Goal: Task Accomplishment & Management: Use online tool/utility

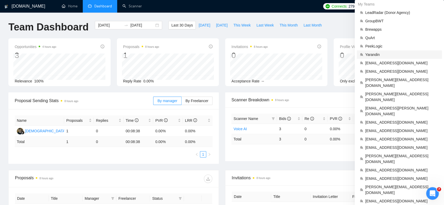
click at [394, 54] on span "Yarandin" at bounding box center [402, 55] width 74 height 6
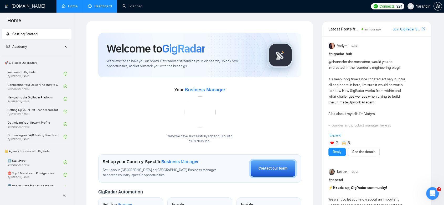
click at [98, 8] on link "Dashboard" at bounding box center [100, 6] width 24 height 4
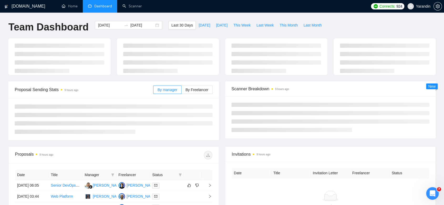
type input "[DATE]"
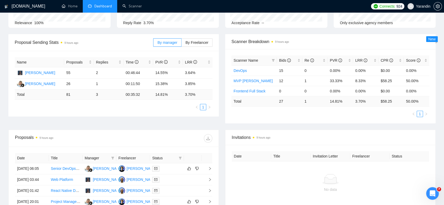
scroll to position [88, 0]
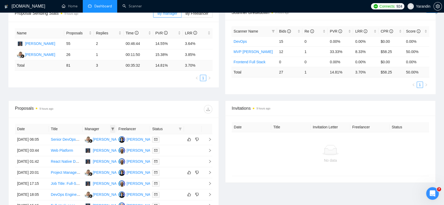
click at [112, 130] on icon "filter" at bounding box center [112, 128] width 3 height 3
click at [80, 138] on input "checkbox" at bounding box center [79, 139] width 4 height 4
checkbox input "true"
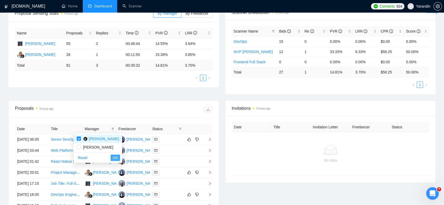
click at [113, 158] on span "OK" at bounding box center [115, 158] width 5 height 6
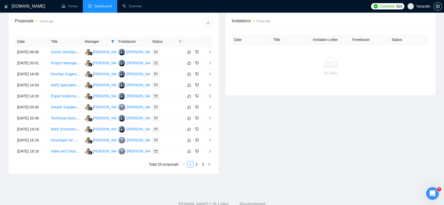
scroll to position [117, 0]
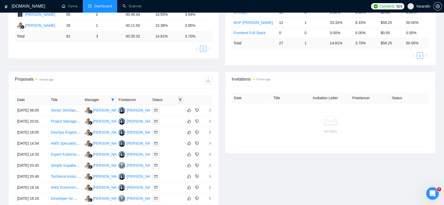
click at [182, 100] on span at bounding box center [180, 100] width 5 height 8
click at [179, 98] on icon "filter" at bounding box center [180, 99] width 3 height 3
click at [182, 98] on span at bounding box center [180, 100] width 5 height 8
click at [153, 111] on li "Chat" at bounding box center [167, 110] width 32 height 8
checkbox input "true"
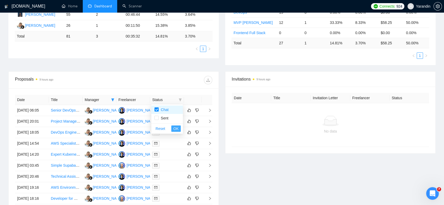
click at [175, 128] on span "OK" at bounding box center [175, 129] width 5 height 6
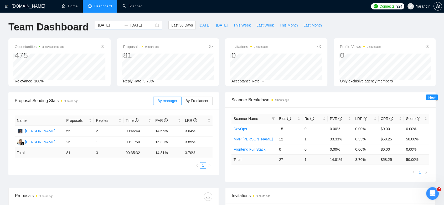
click at [153, 26] on div "[DATE] [DATE]" at bounding box center [128, 25] width 67 height 8
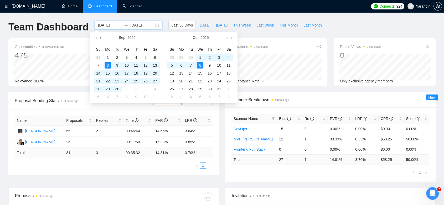
click at [102, 36] on button "button" at bounding box center [101, 37] width 6 height 11
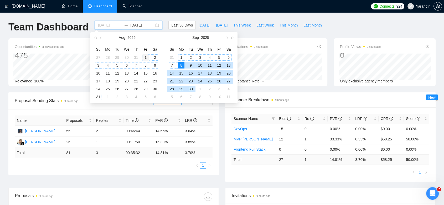
type input "[DATE]"
click at [145, 57] on div "1" at bounding box center [145, 57] width 6 height 6
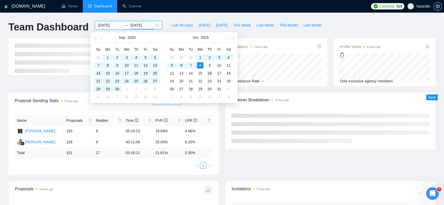
click at [199, 65] on div "8" at bounding box center [200, 65] width 6 height 6
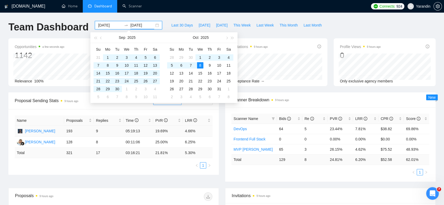
type input "[DATE]"
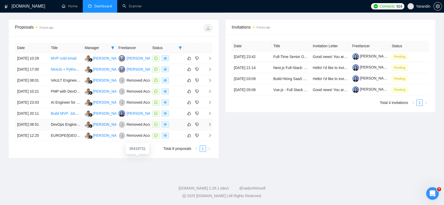
scroll to position [175, 0]
click at [130, 57] on div "Anatoliy Yarandin" at bounding box center [142, 58] width 30 height 6
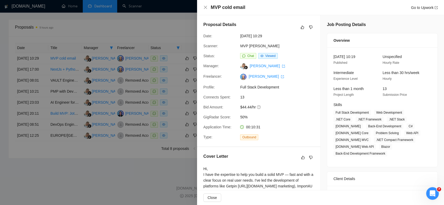
click at [147, 182] on div at bounding box center [222, 102] width 444 height 205
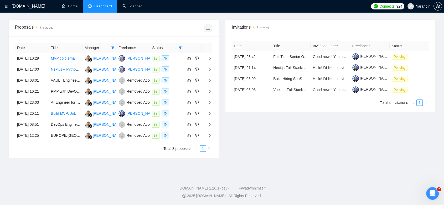
scroll to position [0, 0]
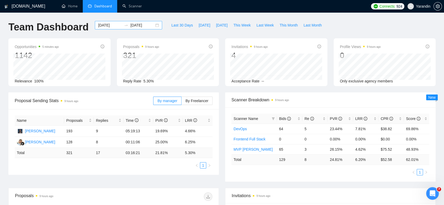
click at [153, 25] on div "2025-08-01 2025-10-08" at bounding box center [128, 25] width 67 height 8
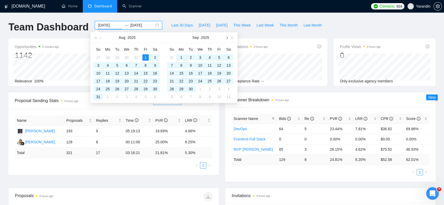
click at [228, 39] on button "button" at bounding box center [227, 37] width 6 height 11
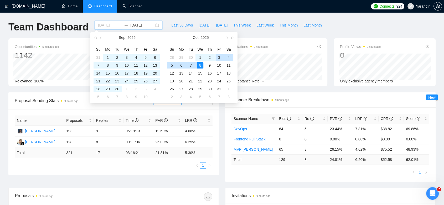
type input "[DATE]"
click at [369, 29] on div "Team Dashboard 2025-08-01 2025-10-08 Last 30 Days Today Yesterday This Week Las…" at bounding box center [222, 29] width 434 height 17
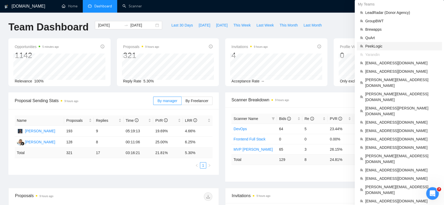
click at [387, 42] on li "PeekLogic" at bounding box center [399, 46] width 85 height 8
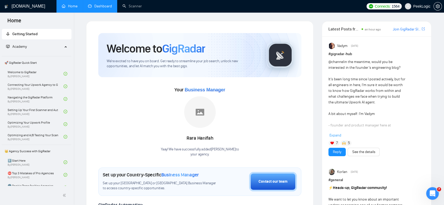
click at [103, 4] on link "Dashboard" at bounding box center [100, 6] width 24 height 4
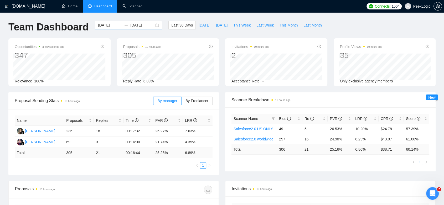
click at [153, 25] on div "[DATE] [DATE]" at bounding box center [128, 25] width 67 height 8
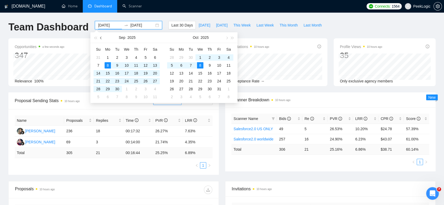
click at [101, 38] on span "button" at bounding box center [101, 38] width 3 height 3
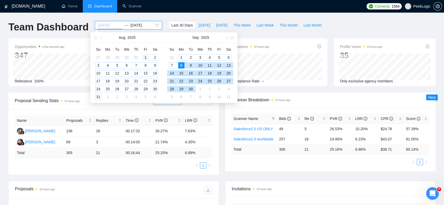
type input "[DATE]"
click at [142, 56] on div "1" at bounding box center [145, 57] width 6 height 6
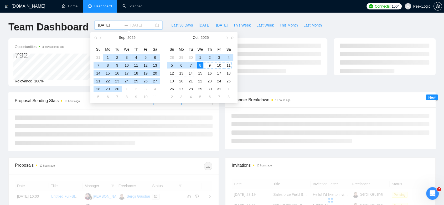
click at [198, 66] on div "8" at bounding box center [200, 65] width 6 height 6
type input "[DATE]"
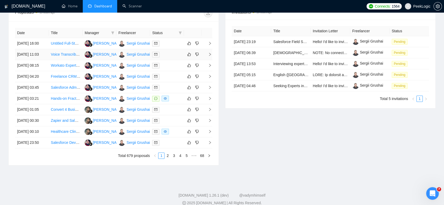
scroll to position [117, 0]
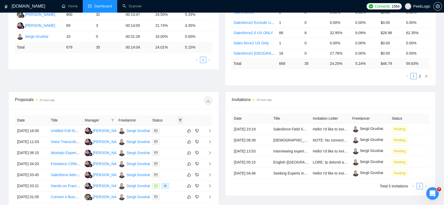
click at [181, 120] on icon "filter" at bounding box center [180, 120] width 3 height 3
click at [157, 130] on input "checkbox" at bounding box center [157, 130] width 4 height 4
checkbox input "true"
click at [178, 151] on span "OK" at bounding box center [175, 149] width 5 height 6
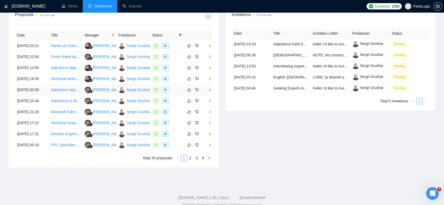
scroll to position [231, 0]
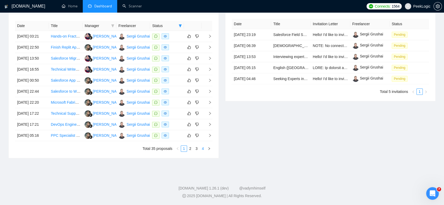
click at [204, 152] on link "4" at bounding box center [203, 149] width 6 height 6
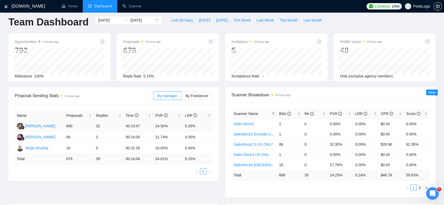
scroll to position [0, 0]
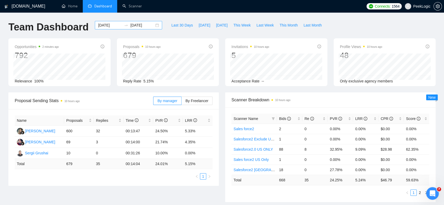
click at [152, 26] on div "2025-08-01 2025-10-08" at bounding box center [128, 25] width 67 height 8
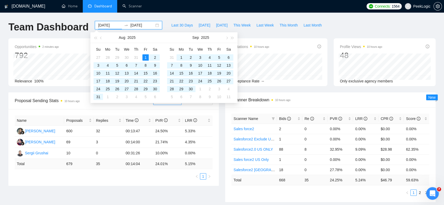
click at [166, 16] on div "GigRadar.io Home Dashboard Scanner Connects: 1564 PeekLogic Team Dashboard 2025…" at bounding box center [222, 180] width 444 height 361
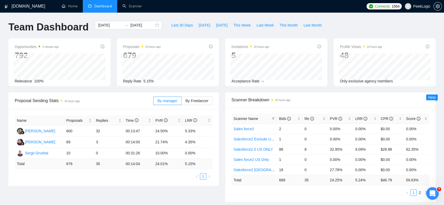
scroll to position [146, 0]
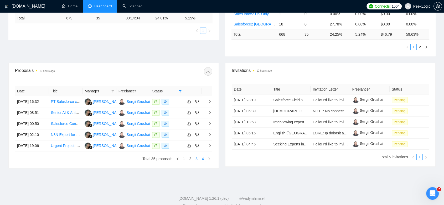
click at [195, 162] on link "3" at bounding box center [197, 159] width 6 height 6
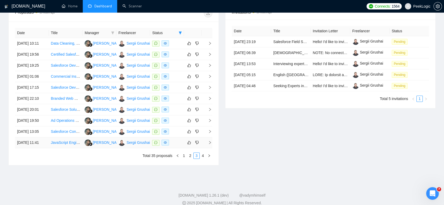
scroll to position [233, 0]
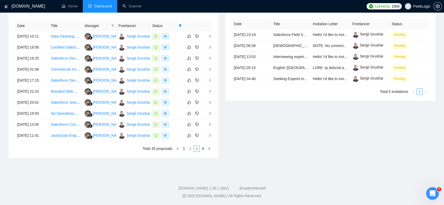
click at [190, 152] on link "2" at bounding box center [190, 149] width 6 height 6
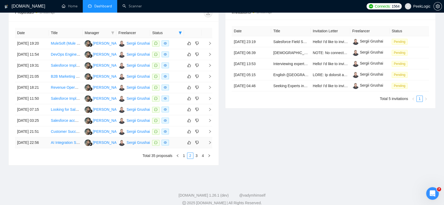
scroll to position [260, 0]
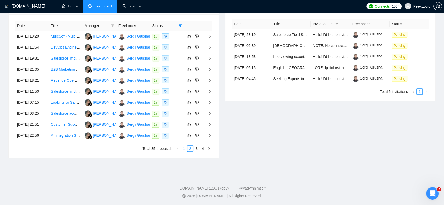
click at [185, 149] on link "1" at bounding box center [184, 149] width 6 height 6
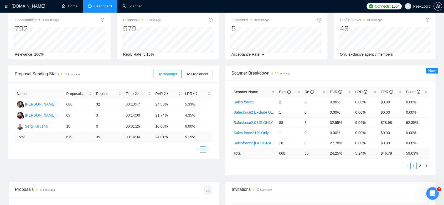
scroll to position [0, 0]
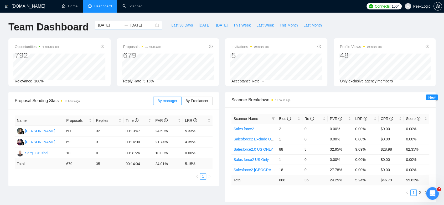
click at [152, 26] on div "2025-08-01 2025-10-08" at bounding box center [128, 25] width 67 height 8
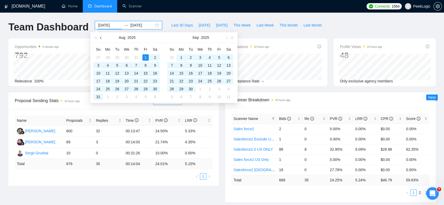
click at [101, 37] on span "button" at bounding box center [101, 38] width 3 height 3
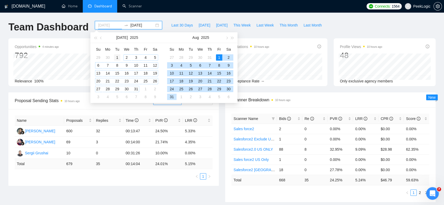
type input "2025-07-01"
click at [119, 57] on div "1" at bounding box center [117, 57] width 6 height 6
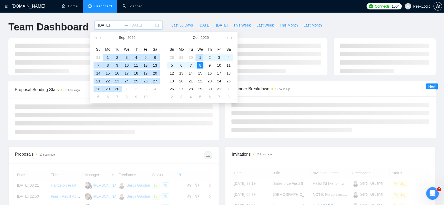
click at [202, 63] on div "8" at bounding box center [200, 65] width 6 height 6
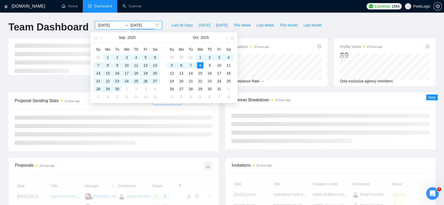
type input "[DATE]"
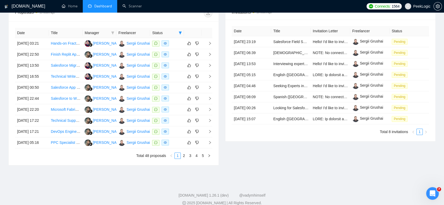
scroll to position [233, 0]
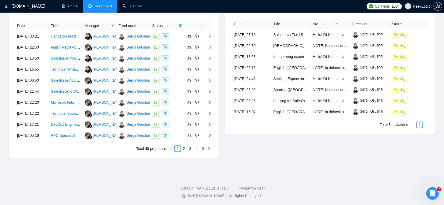
click at [203, 152] on link "5" at bounding box center [203, 149] width 6 height 6
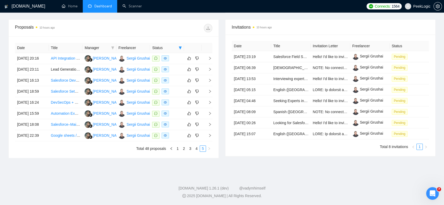
scroll to position [188, 0]
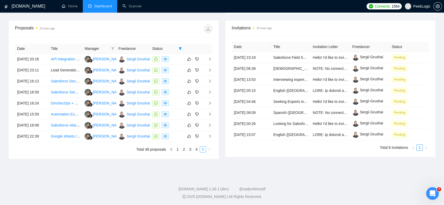
drag, startPoint x: 196, startPoint y: 149, endPoint x: 200, endPoint y: 151, distance: 4.7
click at [195, 149] on link "4" at bounding box center [197, 150] width 6 height 6
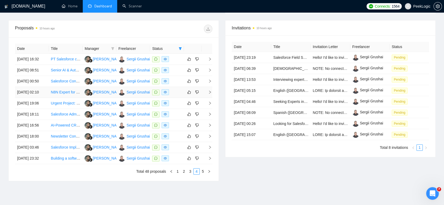
click at [137, 98] on td "Sergii Grushai" at bounding box center [133, 92] width 34 height 11
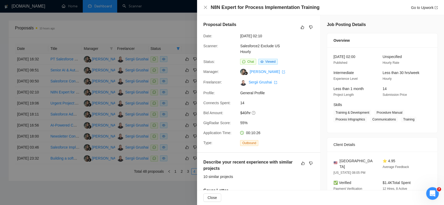
scroll to position [117, 0]
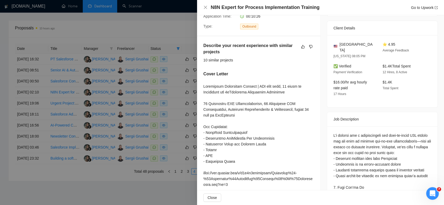
click at [133, 72] on div at bounding box center [222, 102] width 444 height 205
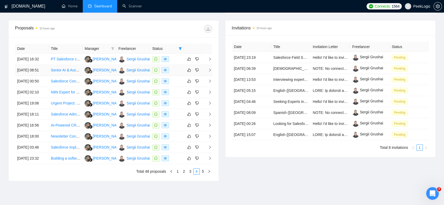
click at [133, 71] on td "Sergii Grushai" at bounding box center [133, 70] width 34 height 11
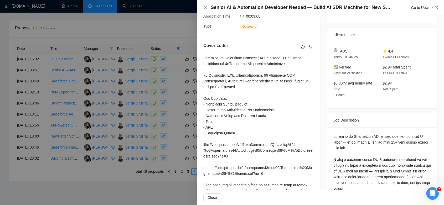
click at [155, 31] on div at bounding box center [222, 102] width 444 height 205
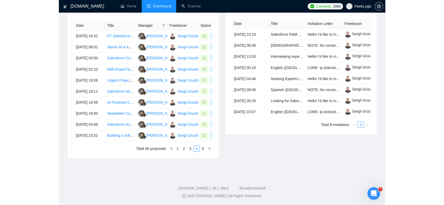
scroll to position [218, 0]
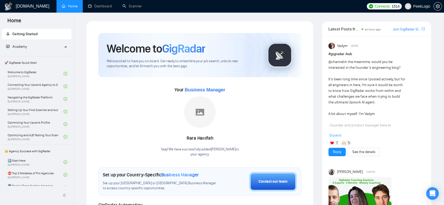
click at [427, 6] on span "PeekLogic" at bounding box center [421, 6] width 17 height 0
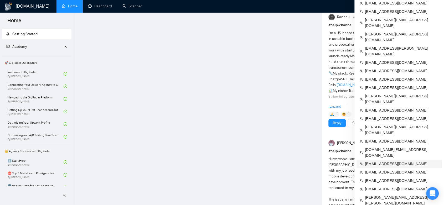
scroll to position [426, 0]
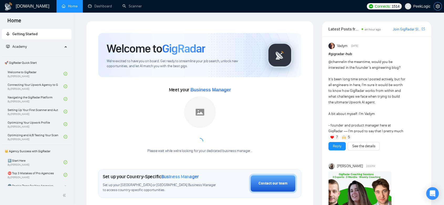
click at [439, 7] on icon "setting" at bounding box center [438, 6] width 4 height 4
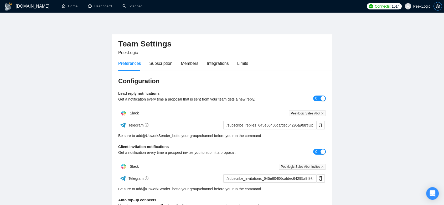
click at [439, 8] on icon "setting" at bounding box center [438, 6] width 4 height 4
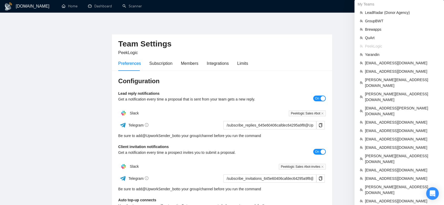
click at [421, 7] on body "GigRadar.io Home Dashboard Scanner Connects: 1514 PeekLogic Team Settings PeekL…" at bounding box center [222, 102] width 444 height 205
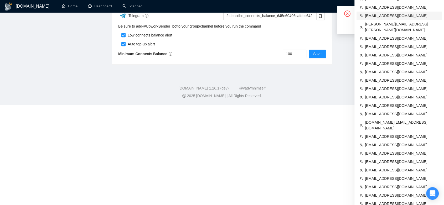
scroll to position [235, 0]
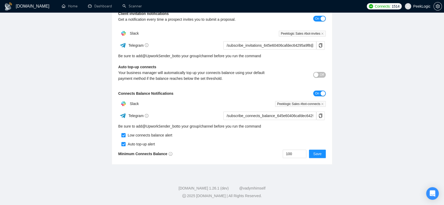
scroll to position [133, 0]
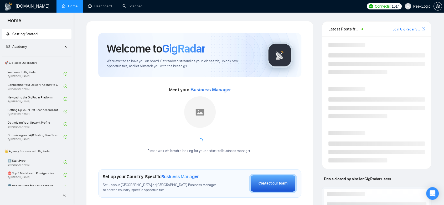
click at [429, 6] on span "PeekLogic" at bounding box center [421, 6] width 17 height 0
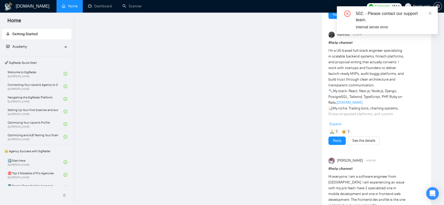
scroll to position [292, 0]
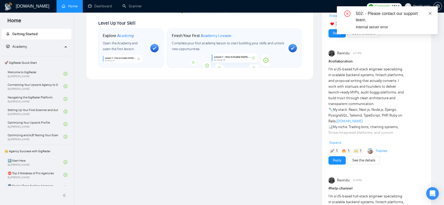
click at [431, 11] on span at bounding box center [430, 13] width 4 height 4
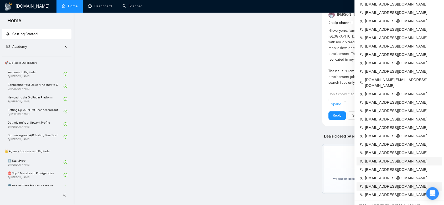
scroll to position [613, 0]
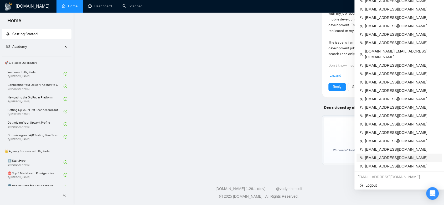
click at [397, 155] on span "[EMAIL_ADDRESS][DOMAIN_NAME]" at bounding box center [402, 158] width 74 height 6
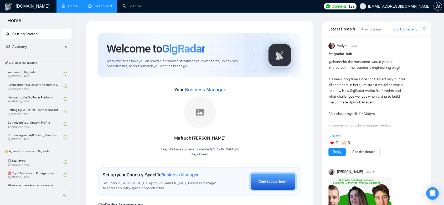
click at [97, 4] on link "Dashboard" at bounding box center [100, 6] width 24 height 4
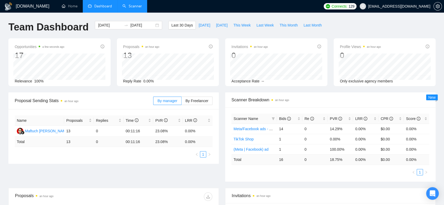
click at [127, 6] on link "Scanner" at bounding box center [131, 6] width 19 height 4
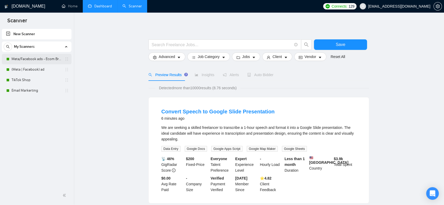
click at [40, 58] on link "Meta/Facebook ads - Ecom Broader" at bounding box center [37, 59] width 50 height 11
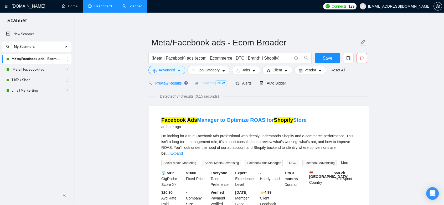
click at [207, 86] on div "Insights NEW" at bounding box center [211, 83] width 32 height 12
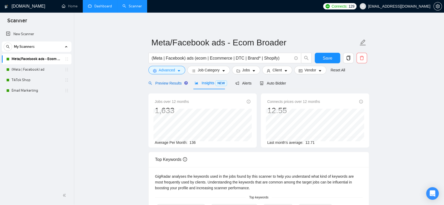
click at [172, 83] on span "Preview Results" at bounding box center [167, 83] width 38 height 4
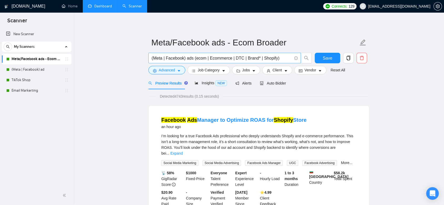
click at [183, 58] on input "(Meta | Facebook) ads (ecom | Ecommerce | DTC | Brand* | Shopify)" at bounding box center [222, 58] width 140 height 7
click at [163, 58] on input "(Meta | Facebook) ads (ecom | Ecommerce | DTC | Brand* | Shopify)" at bounding box center [222, 58] width 140 height 7
click at [183, 59] on input "(Meta | Facebook) ads (ecom | Ecommerce | DTC | Brand* | Shopify)" at bounding box center [222, 58] width 140 height 7
paste input "|"
click at [183, 58] on input "(Meta | Facebook| ) ads (ecom | Ecommerce | DTC | Brand* | Shopify)" at bounding box center [222, 58] width 140 height 7
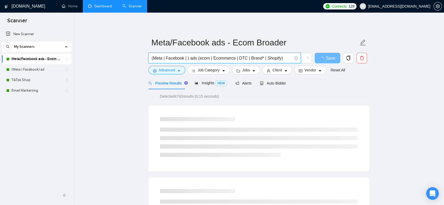
click at [186, 59] on input "(Meta | Facebook | ) ads (ecom | Ecommerce | DTC | Brand* | Shopify)" at bounding box center [222, 58] width 140 height 7
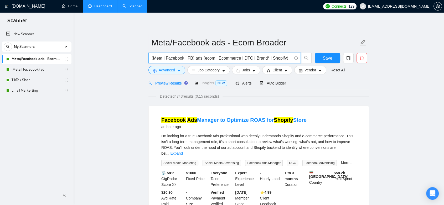
click at [199, 58] on input "(Meta | Facebook | FB) ads (ecom | Ecommerce | DTC | Brand* | Shopify)" at bounding box center [222, 58] width 140 height 7
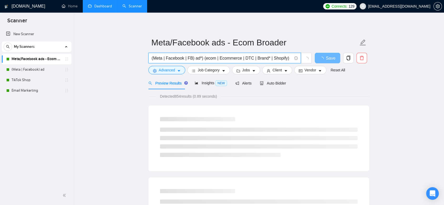
click at [194, 60] on input "(Meta | Facebook | FB) ad*) (ecom | Ecommerce | DTC | Brand* | Shopify)" at bounding box center [222, 58] width 140 height 7
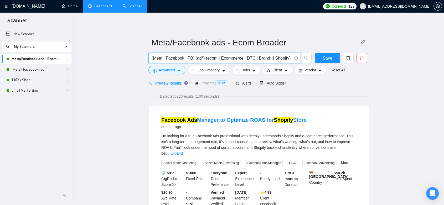
click at [191, 57] on input "(Meta | Facebook | FB) (ad*) (ecom | Ecommerce | DTC | Brand* | Shopify)" at bounding box center [222, 58] width 140 height 7
paste input "facebook | "face book" | FB | Meta | Instagram | IG"
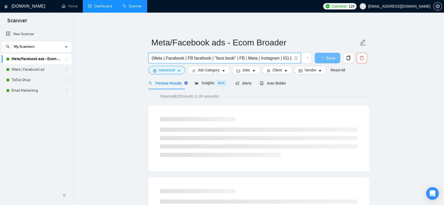
click at [198, 59] on input "(Meta | Facebook | FB facebook | "face book" | FB | Meta | Instagram | IG) (ad*…" at bounding box center [222, 58] width 140 height 7
drag, startPoint x: 224, startPoint y: 59, endPoint x: 219, endPoint y: 58, distance: 5.9
click at [219, 58] on input "(Meta | Facebook | FB | "face book" | FB | Meta | Instagram | IG) (ad*) (ecom |…" at bounding box center [222, 58] width 140 height 7
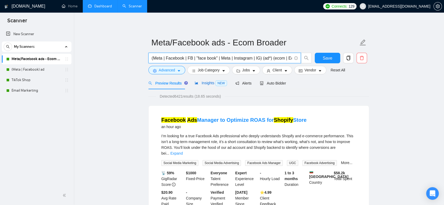
click at [210, 84] on span "Insights NEW" at bounding box center [211, 83] width 32 height 4
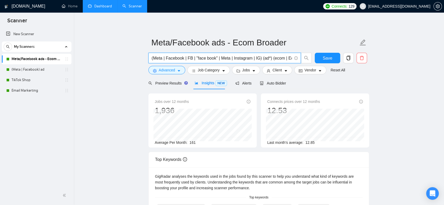
drag, startPoint x: 260, startPoint y: 60, endPoint x: 269, endPoint y: 59, distance: 8.7
click at [269, 59] on input "(Meta | Facebook | FB | "face book" | Meta | Instagram | IG) (ad*) (ecom | Ecom…" at bounding box center [222, 58] width 140 height 7
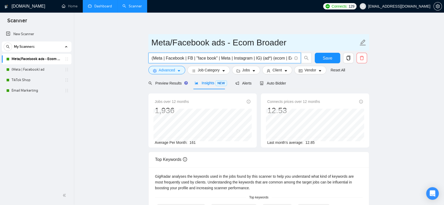
paste input "| ads | (advert*) | adwords | "ad words" | campaign | compain | ppc | "pay-per-…"
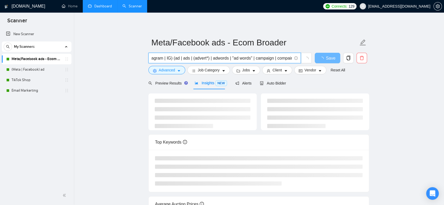
scroll to position [0, 38]
drag, startPoint x: 182, startPoint y: 58, endPoint x: 147, endPoint y: 58, distance: 35.0
click at [147, 58] on div "(Meta | Facebook | FB | "face book" | Meta | Instagram | IG) (ad | ads | (adver…" at bounding box center [230, 59] width 166 height 13
click at [258, 58] on input "(Meta | Facebook | FB | "face book" | Meta | Instagram | IG) (ad | ads | (adver…" at bounding box center [222, 58] width 140 height 7
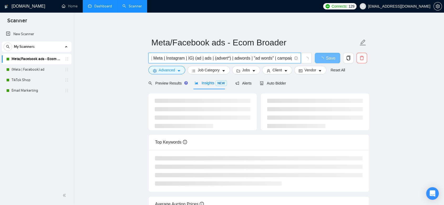
scroll to position [0, 69]
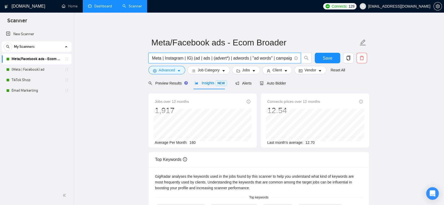
drag, startPoint x: 230, startPoint y: 59, endPoint x: 269, endPoint y: 58, distance: 39.4
click at [269, 58] on input "(Meta | Facebook | FB | "face book" | Meta | Instagram | IG) (ad | ads | (adver…" at bounding box center [222, 58] width 140 height 7
click at [274, 58] on input "(Meta | Facebook | FB | "face book" | Meta | Instagram | IG) (ad | ads | (adver…" at bounding box center [222, 58] width 140 height 7
drag, startPoint x: 274, startPoint y: 59, endPoint x: 279, endPoint y: 59, distance: 4.5
click at [288, 59] on input "(Meta | Facebook | FB | "face book" | Meta | Instagram | IG) (ad | ads | (adver…" at bounding box center [222, 58] width 140 height 7
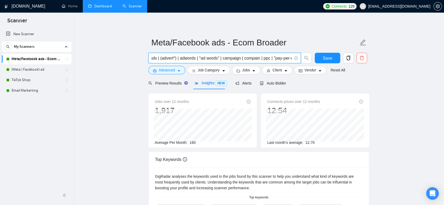
scroll to position [0, 134]
click at [283, 59] on input "(Meta | Facebook | FB | "face book" | Meta | Instagram | IG) (ad | ads | (adver…" at bounding box center [222, 58] width 140 height 7
drag, startPoint x: 287, startPoint y: 58, endPoint x: 278, endPoint y: 58, distance: 9.5
click at [278, 58] on input "(Meta | Facebook | FB | "face book" | Meta | Instagram | IG) (ad | ads | (adver…" at bounding box center [222, 58] width 140 height 7
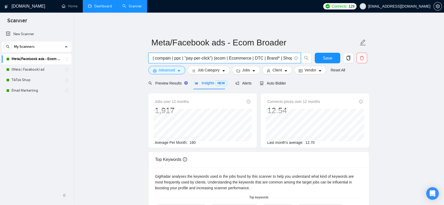
drag, startPoint x: 265, startPoint y: 59, endPoint x: 210, endPoint y: 58, distance: 54.9
click at [210, 58] on input "(Meta | Facebook | FB | "face book" | Meta | Instagram | IG) (ad | ads | (adver…" at bounding box center [222, 58] width 140 height 7
click at [221, 58] on input "(Meta | Facebook | FB | "face book" | Meta | Instagram | IG) (ad | ads | (adver…" at bounding box center [222, 58] width 140 height 7
paste input "(ecommerce | "e-commerce" | "e commerce" | "e - commerce" | ecomm | "e comm" | …"
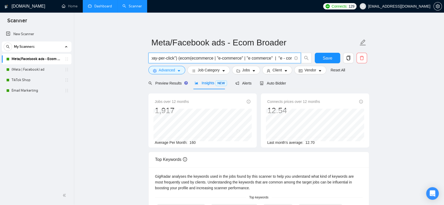
drag, startPoint x: 189, startPoint y: 57, endPoint x: 199, endPoint y: 59, distance: 9.9
click at [156, 61] on input "(Meta | Facebook | FB | "face book" | Meta | Instagram | IG) (ad | ads | (adver…" at bounding box center [222, 58] width 140 height 7
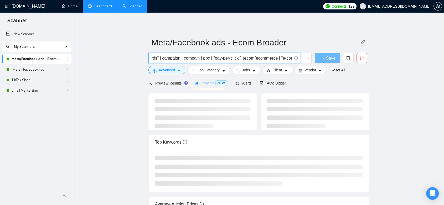
click at [245, 58] on input "(Meta | Facebook | FB | "face book" | Meta | Instagram | IG) (ad | ads | (adver…" at bounding box center [222, 58] width 140 height 7
click at [252, 59] on input "(Meta | Facebook | FB | "face book" | Meta | Instagram | IG) (ad | ads | (adver…" at bounding box center [222, 58] width 140 height 7
click at [248, 59] on input "(Meta | Facebook | FB | "face book" | Meta | Instagram | IG) (ad | ads | (adver…" at bounding box center [222, 58] width 140 height 7
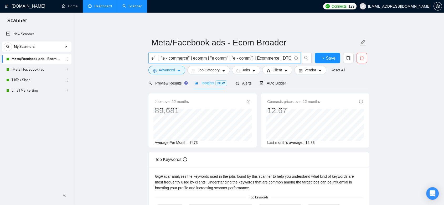
drag, startPoint x: 262, startPoint y: 58, endPoint x: 278, endPoint y: 58, distance: 16.0
click at [278, 58] on input "(Meta | Facebook | FB | "face book" | Meta | Instagram | IG) (ad | ads | (adver…" at bounding box center [222, 58] width 140 height 7
click at [280, 58] on input "(Meta | Facebook | FB | "face book" | Meta | Instagram | IG) (ad | ads | (adver…" at bounding box center [222, 58] width 140 height 7
drag, startPoint x: 240, startPoint y: 59, endPoint x: 210, endPoint y: 63, distance: 29.9
click at [197, 64] on div "(Meta | Facebook | FB | "face book" | Meta | Instagram | IG) (ad | ads | (adver…" at bounding box center [230, 59] width 166 height 13
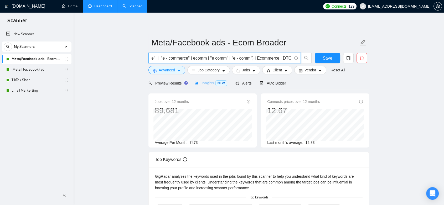
click at [250, 58] on input "(Meta | Facebook | FB | "face book" | Meta | Instagram | IG) (ad | ads | (adver…" at bounding box center [222, 58] width 140 height 7
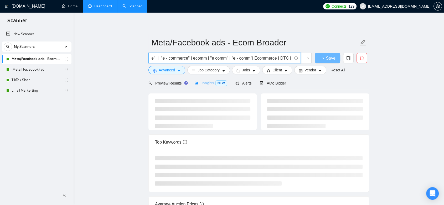
click at [265, 59] on input "(Meta | Facebook | FB | "face book" | Meta | Instagram | IG) (ad | ads | (adver…" at bounding box center [222, 58] width 140 height 7
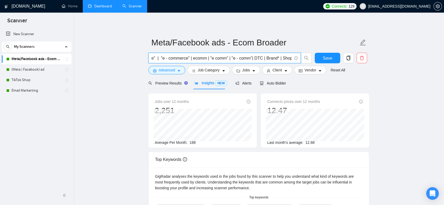
scroll to position [0, 354]
drag, startPoint x: 248, startPoint y: 60, endPoint x: 292, endPoint y: 60, distance: 44.4
click at [292, 60] on span "(Meta | Facebook | FB | "face book" | Meta | Instagram | IG) (ad | ads | (adver…" at bounding box center [224, 58] width 152 height 11
click at [284, 59] on input "(Meta | Facebook | FB | "face book" | Meta | Instagram | IG) (ad | ads | (adver…" at bounding box center [222, 58] width 140 height 7
click at [290, 57] on input "(Meta | Facebook | FB | "face book" | Meta | Instagram | IG) (ad | ads | (adver…" at bounding box center [222, 58] width 140 height 7
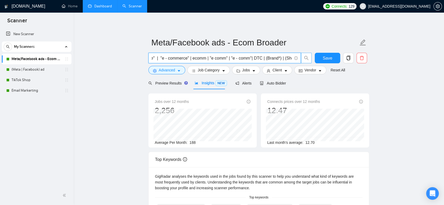
scroll to position [0, 361]
drag, startPoint x: 153, startPoint y: 58, endPoint x: 304, endPoint y: 57, distance: 151.1
click at [304, 57] on span "(Meta | Facebook | FB | "face book" | Meta | Instagram | IG) (ad | ads | (adver…" at bounding box center [229, 58] width 163 height 11
click at [156, 58] on input "(Meta | Facebook | FB | "face book" | Meta | Instagram | IG) (ad | ads | (adver…" at bounding box center [222, 58] width 140 height 7
drag, startPoint x: 152, startPoint y: 59, endPoint x: 322, endPoint y: 56, distance: 170.1
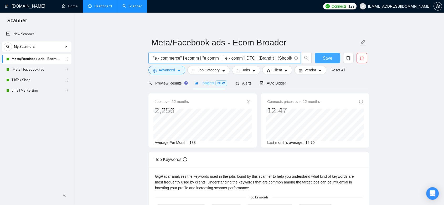
click at [322, 56] on div "(Meta | Facebook | FB | "face book" | Meta | Instagram | IG) (ad | ads | (adver…" at bounding box center [257, 59] width 221 height 13
type input "(Meta | Facebook | FB | "face book" | Meta | Instagram | IG) (ad | ads | (adver…"
click at [32, 69] on link "(Meta | Facebook) ad" at bounding box center [37, 69] width 50 height 11
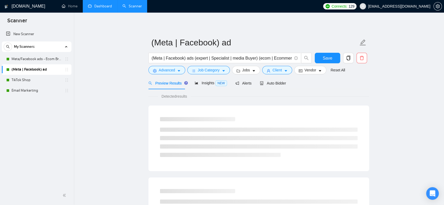
drag, startPoint x: 38, startPoint y: 60, endPoint x: 338, endPoint y: 2, distance: 306.2
click at [38, 60] on link "Meta/Facebook ads - Ecom Broader" at bounding box center [37, 59] width 50 height 11
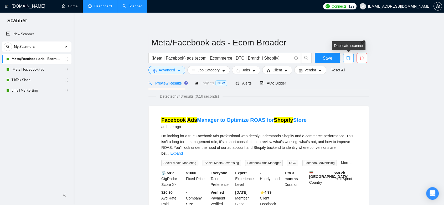
click at [351, 56] on span "copy" at bounding box center [348, 58] width 10 height 5
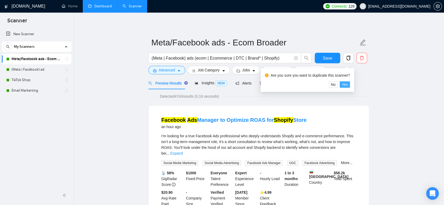
click at [346, 82] on span "Yes" at bounding box center [345, 85] width 6 height 6
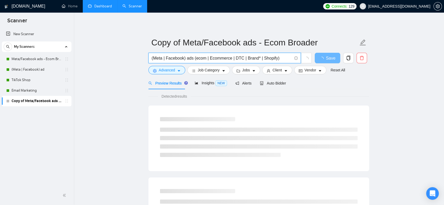
drag, startPoint x: 278, startPoint y: 59, endPoint x: 290, endPoint y: 63, distance: 13.3
paste input "| FB | "face book" | Meta | Instagram | IG) (ad | ads | (advert*) | adwords | "…"
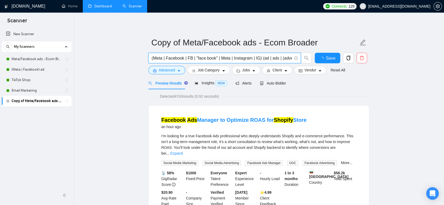
scroll to position [0, 361]
type input "(Meta | Facebook | FB | "face book" | Meta | Instagram | IG) (ad | ads | (adver…"
click at [331, 58] on span "Save" at bounding box center [327, 58] width 9 height 7
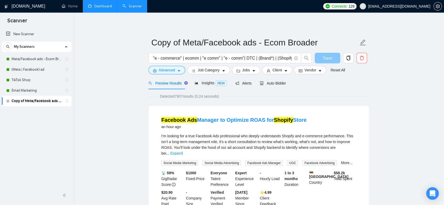
scroll to position [0, 0]
click at [177, 70] on icon "caret-down" at bounding box center [179, 71] width 4 height 4
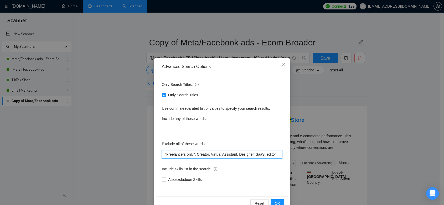
drag, startPoint x: 196, startPoint y: 156, endPoint x: 280, endPoint y: 155, distance: 84.9
click at [280, 155] on div "Only Search Titles: Only Search Titles Use comma-separated list of values to sp…" at bounding box center [222, 135] width 133 height 122
click at [269, 140] on div "Exclude all of these words:" at bounding box center [222, 145] width 120 height 11
click at [281, 63] on icon "close" at bounding box center [283, 65] width 4 height 4
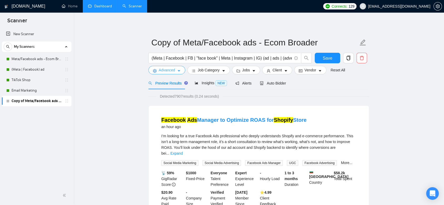
click at [179, 72] on icon "caret-down" at bounding box center [179, 71] width 4 height 4
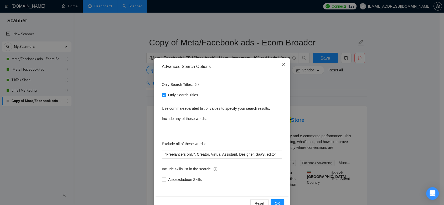
click at [281, 65] on icon "close" at bounding box center [283, 65] width 4 height 4
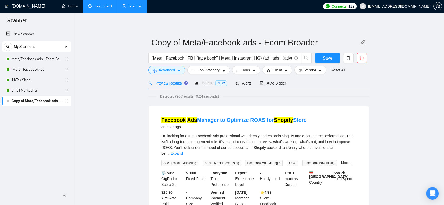
click at [183, 151] on link "Expand" at bounding box center [176, 153] width 12 height 4
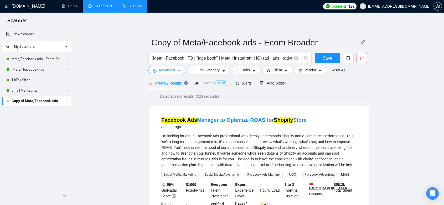
click at [179, 70] on icon "caret-down" at bounding box center [179, 71] width 4 height 4
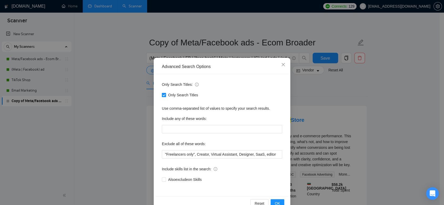
click at [162, 93] on input "Only Search Titles" at bounding box center [164, 95] width 4 height 4
checkbox input "false"
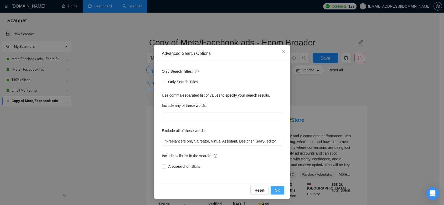
click at [278, 189] on button "OK" at bounding box center [278, 190] width 14 height 8
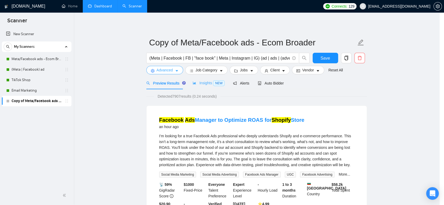
scroll to position [0, 0]
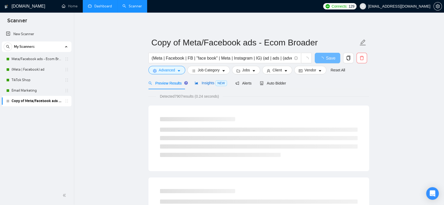
click at [206, 83] on span "Insights NEW" at bounding box center [211, 83] width 32 height 4
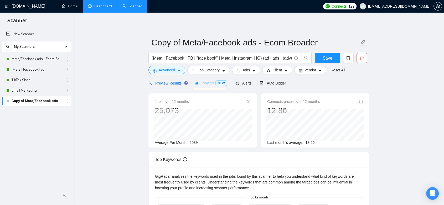
click at [168, 85] on span "Preview Results" at bounding box center [167, 83] width 38 height 4
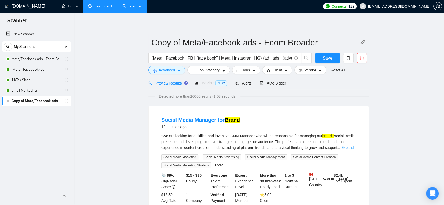
click at [347, 147] on link "Expand" at bounding box center [347, 148] width 12 height 4
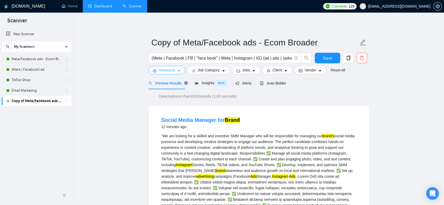
click at [172, 72] on span "Advanced" at bounding box center [167, 70] width 16 height 6
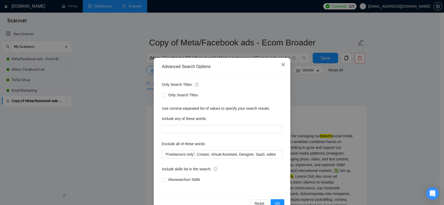
click at [282, 65] on icon "close" at bounding box center [283, 64] width 3 height 3
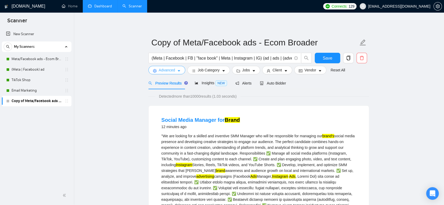
click at [181, 73] on button "Advanced" at bounding box center [166, 70] width 37 height 8
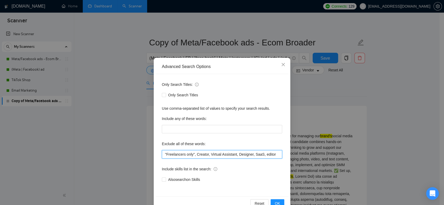
drag, startPoint x: 219, startPoint y: 155, endPoint x: 282, endPoint y: 154, distance: 63.1
click at [282, 154] on div "Only Search Titles: Only Search Titles Use comma-separated list of values to sp…" at bounding box center [222, 135] width 133 height 122
click at [273, 155] on input ""Freelancers only", Creator, Virtual Assistant, Designer, SaaS, editor" at bounding box center [222, 154] width 120 height 8
click at [280, 68] on span "Close" at bounding box center [283, 65] width 14 height 14
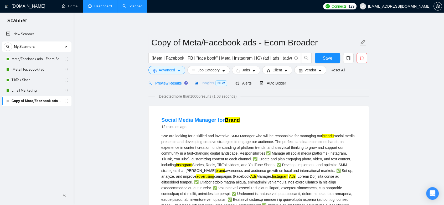
click at [206, 85] on span "Insights NEW" at bounding box center [211, 83] width 32 height 4
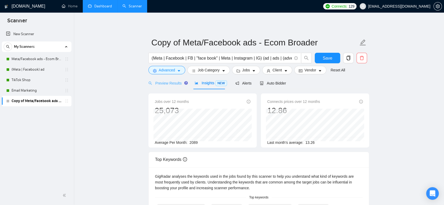
click at [165, 79] on div "Preview Results" at bounding box center [167, 83] width 38 height 12
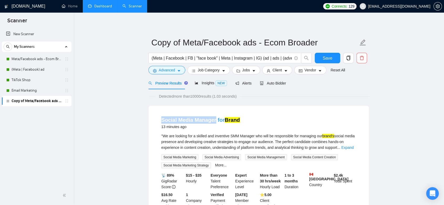
drag, startPoint x: 162, startPoint y: 115, endPoint x: 214, endPoint y: 117, distance: 51.8
click at [214, 117] on li "Social Media Manager for Brand 13 minutes ago "We are looking for a skilled and…" at bounding box center [259, 162] width 208 height 101
copy link "Social Media Manager"
click at [169, 74] on form "Copy of Meta/Facebook ads - Ecom Broader (Meta | Facebook | FB | "face book" | …" at bounding box center [258, 55] width 221 height 43
click at [177, 72] on icon "caret-down" at bounding box center [179, 71] width 4 height 4
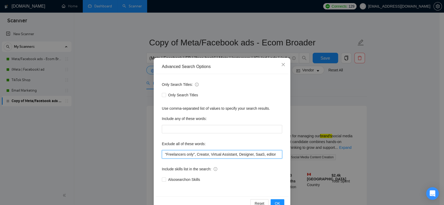
click at [273, 155] on input ""Freelancers only", Creator, Virtual Assistant, Designer, SaaS, editor" at bounding box center [222, 154] width 120 height 8
paste input "Social Media Manager"
click at [239, 155] on input ""Freelancers only", Creator, Virtual Assistant, Designer, SaaS, editor, Social …" at bounding box center [222, 154] width 120 height 8
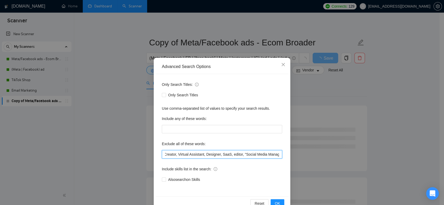
type input ""Freelancers only", Creator, Virtual Assistant, Designer, SaaS, editor, "Social…"
click at [276, 203] on span "OK" at bounding box center [277, 204] width 5 height 6
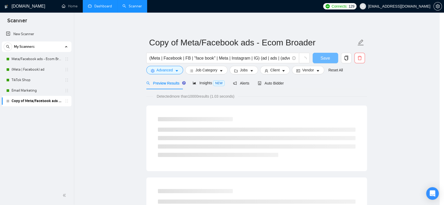
scroll to position [0, 0]
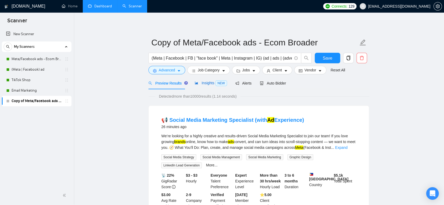
click at [205, 84] on span "Insights NEW" at bounding box center [211, 83] width 32 height 4
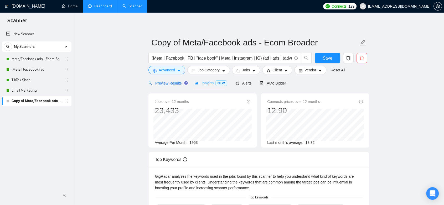
click at [171, 81] on span "Preview Results" at bounding box center [167, 83] width 38 height 4
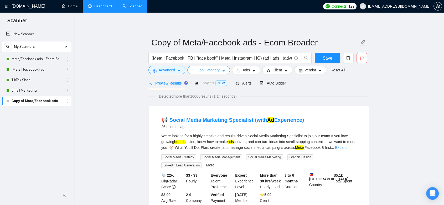
click at [209, 71] on span "Job Category" at bounding box center [209, 70] width 22 height 6
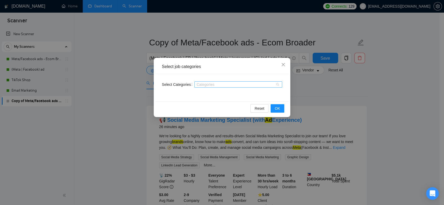
click at [275, 84] on div "Categories" at bounding box center [238, 84] width 88 height 6
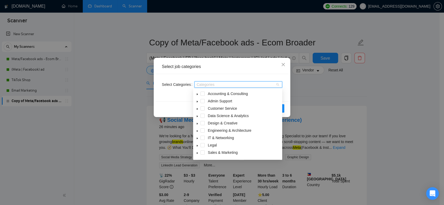
click at [232, 85] on div at bounding box center [236, 85] width 80 height 4
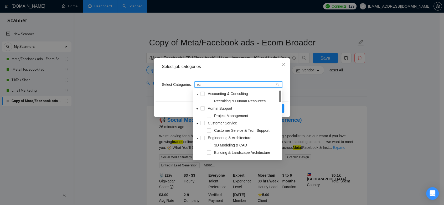
type input "e"
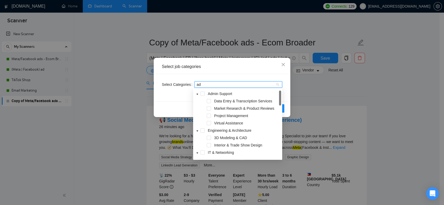
type input "a"
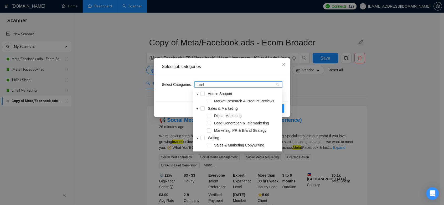
type input "marke"
click at [203, 108] on span at bounding box center [203, 108] width 4 height 4
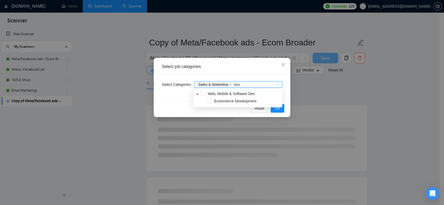
type input "ecom"
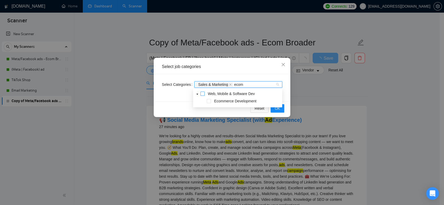
click at [201, 94] on span at bounding box center [203, 94] width 4 height 4
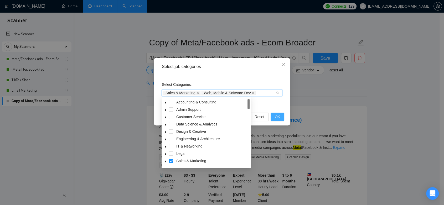
click at [280, 117] on button "OK" at bounding box center [278, 117] width 14 height 8
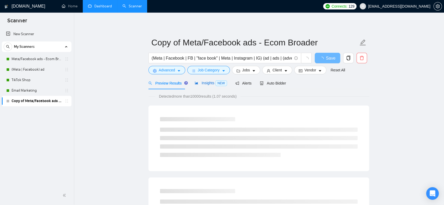
click at [201, 84] on span "Insights NEW" at bounding box center [211, 83] width 32 height 4
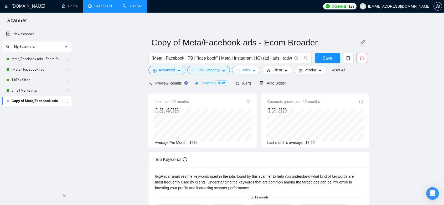
click at [250, 71] on button "Jobs" at bounding box center [246, 70] width 28 height 8
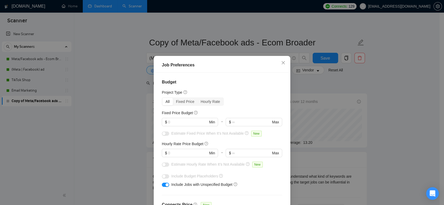
scroll to position [29, 0]
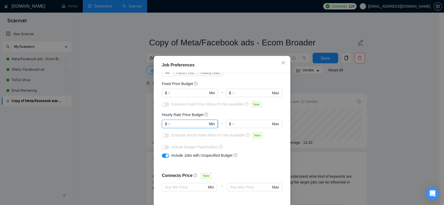
click at [178, 124] on input "text" at bounding box center [188, 124] width 40 height 6
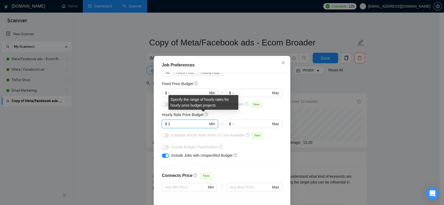
type input "25"
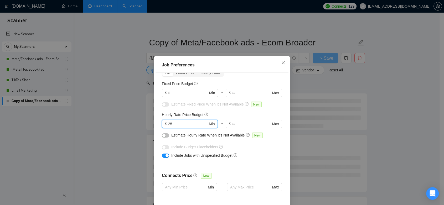
drag, startPoint x: 181, startPoint y: 125, endPoint x: 161, endPoint y: 125, distance: 20.8
click at [162, 125] on span "$ 25 Min" at bounding box center [190, 124] width 56 height 8
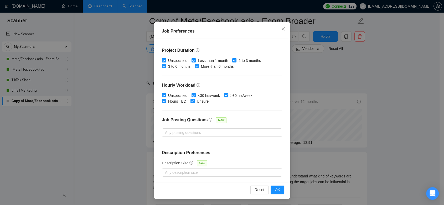
scroll to position [58, 0]
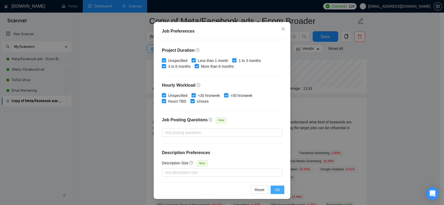
type input "10"
click at [278, 188] on span "OK" at bounding box center [277, 190] width 5 height 6
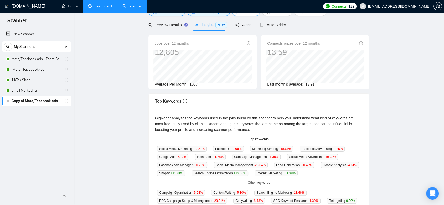
scroll to position [0, 0]
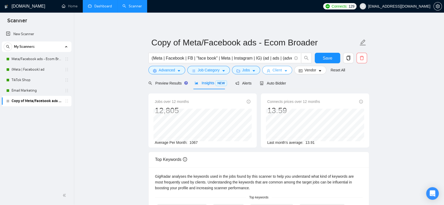
click at [278, 68] on span "Client" at bounding box center [277, 70] width 9 height 6
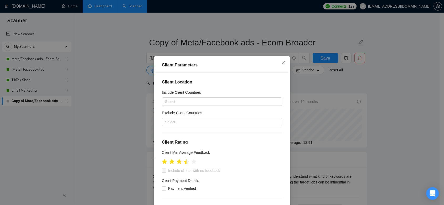
click at [184, 162] on icon "star" at bounding box center [187, 161] width 6 height 5
click at [162, 172] on input "Include clients with no feedback" at bounding box center [164, 171] width 4 height 4
checkbox input "true"
click at [178, 123] on div at bounding box center [219, 122] width 112 height 6
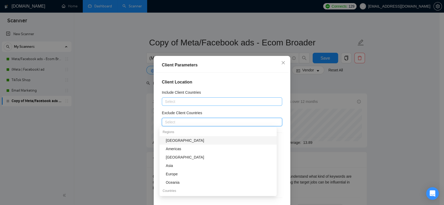
click at [179, 101] on div at bounding box center [219, 102] width 112 height 6
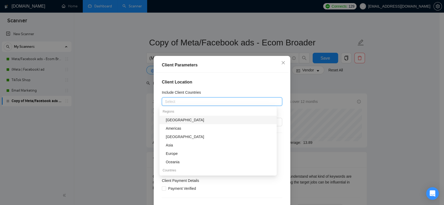
click at [230, 90] on div "Include Client Countries" at bounding box center [222, 94] width 120 height 8
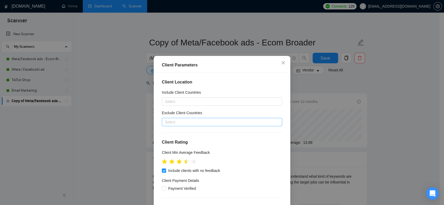
click at [188, 120] on div at bounding box center [219, 122] width 112 height 6
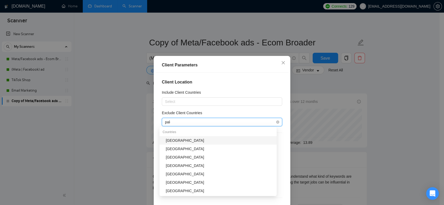
type input "paki"
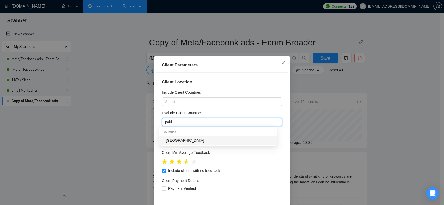
click at [187, 140] on div "Pakistan" at bounding box center [220, 141] width 108 height 6
type input "india"
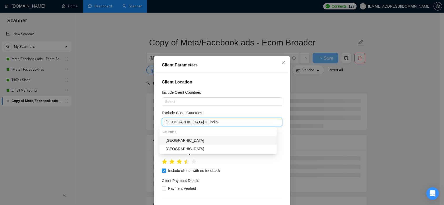
click at [186, 138] on div "[GEOGRAPHIC_DATA]" at bounding box center [220, 141] width 108 height 6
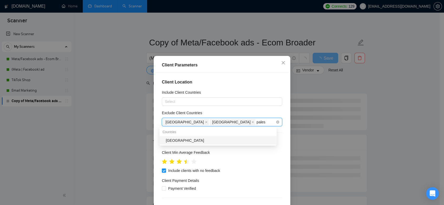
type input "palest"
click at [221, 142] on div "Palestinian Territories" at bounding box center [220, 141] width 108 height 6
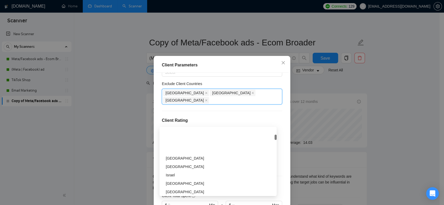
scroll to position [146, 0]
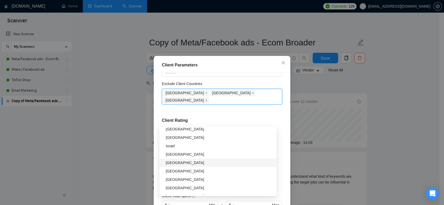
click at [189, 166] on div "Philippines" at bounding box center [220, 163] width 108 height 6
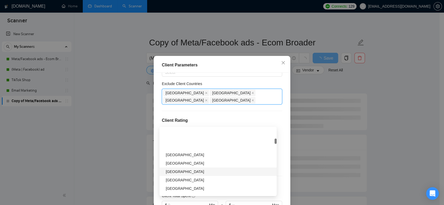
scroll to position [233, 0]
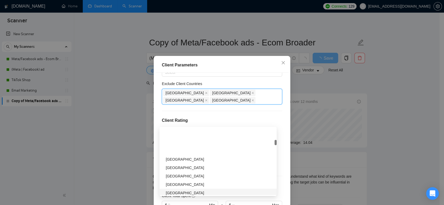
click at [282, 162] on div "Client Location Include Client Countries Select Exclude Client Countries Pakist…" at bounding box center [222, 145] width 133 height 144
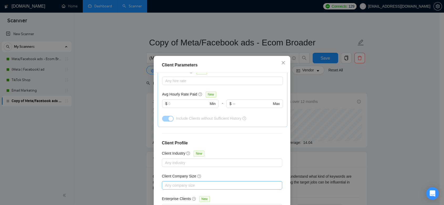
scroll to position [34, 0]
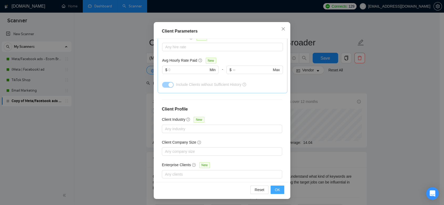
click at [278, 192] on button "OK" at bounding box center [278, 190] width 14 height 8
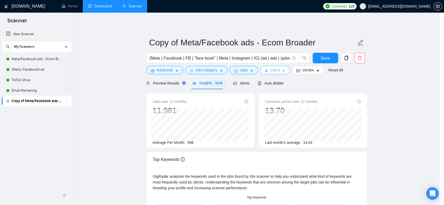
scroll to position [0, 0]
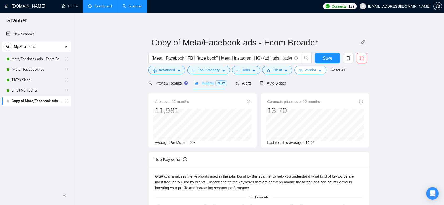
click at [311, 71] on span "Vendor" at bounding box center [311, 70] width 12 height 6
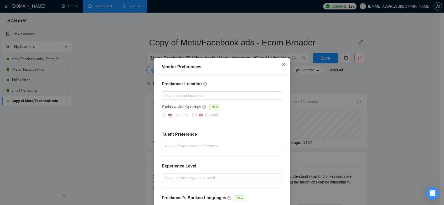
click at [283, 63] on icon "close" at bounding box center [283, 65] width 4 height 4
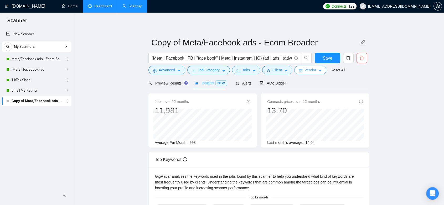
click at [306, 71] on span "Vendor" at bounding box center [311, 70] width 12 height 6
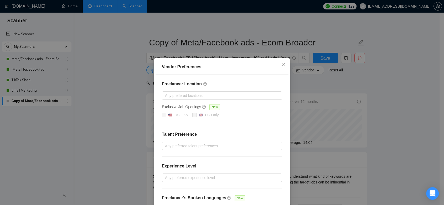
scroll to position [37, 0]
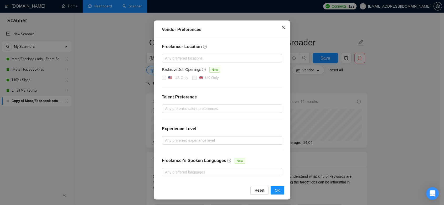
click at [282, 27] on icon "close" at bounding box center [283, 27] width 4 height 4
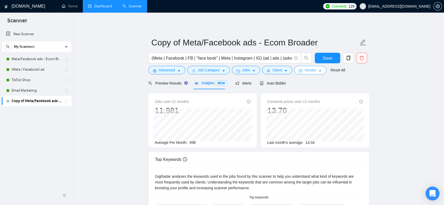
scroll to position [0, 0]
click at [436, 194] on div "Open Intercom Messenger" at bounding box center [433, 194] width 14 height 14
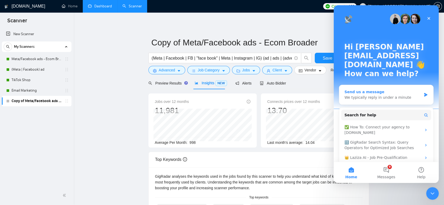
click at [376, 95] on div "We typically reply in under a minute" at bounding box center [383, 98] width 77 height 6
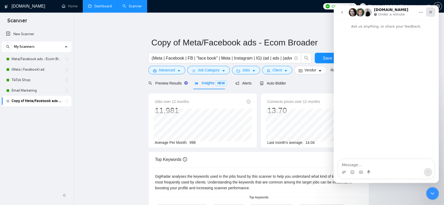
click at [431, 12] on icon "Close" at bounding box center [430, 12] width 3 height 3
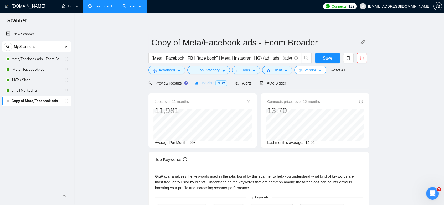
click at [313, 69] on span "Vendor" at bounding box center [311, 70] width 12 height 6
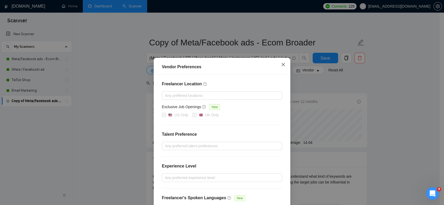
click at [282, 66] on icon "close" at bounding box center [283, 64] width 3 height 3
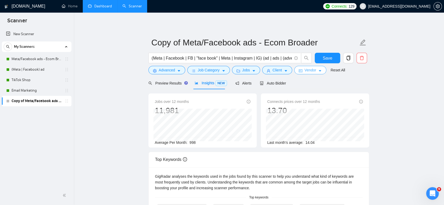
click at [321, 71] on button "Vendor" at bounding box center [310, 70] width 32 height 8
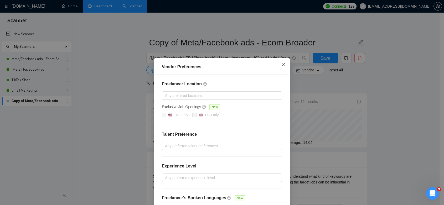
click at [279, 67] on span "Close" at bounding box center [283, 65] width 14 height 14
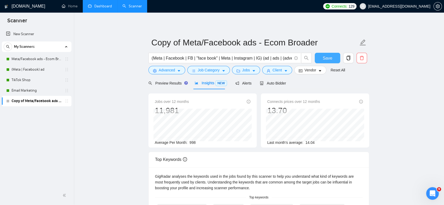
click at [330, 57] on span "Save" at bounding box center [327, 58] width 9 height 7
click at [270, 83] on span "Auto Bidder" at bounding box center [273, 83] width 26 height 4
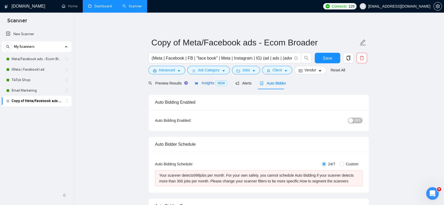
click at [204, 83] on span "Insights NEW" at bounding box center [211, 83] width 32 height 4
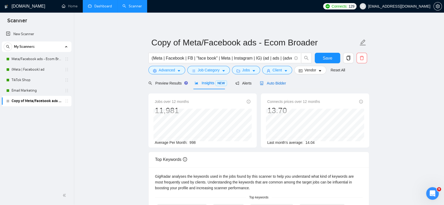
click at [266, 85] on span "Auto Bidder" at bounding box center [273, 83] width 26 height 4
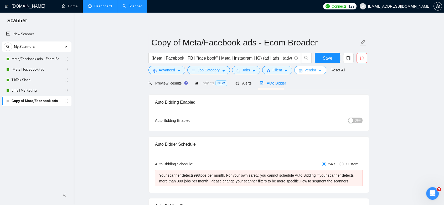
click at [313, 68] on span "Vendor" at bounding box center [311, 70] width 12 height 6
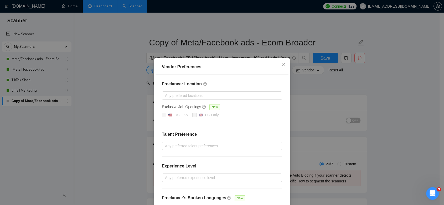
scroll to position [37, 0]
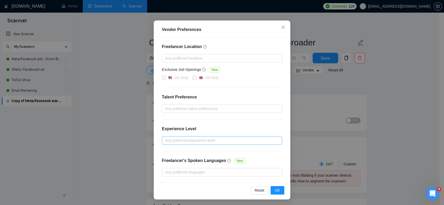
click at [198, 140] on div at bounding box center [219, 140] width 112 height 6
click at [282, 28] on icon "close" at bounding box center [283, 27] width 3 height 3
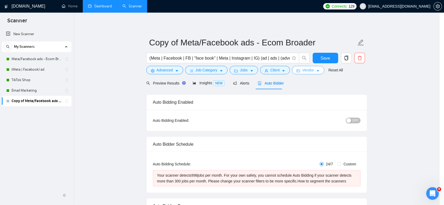
scroll to position [0, 0]
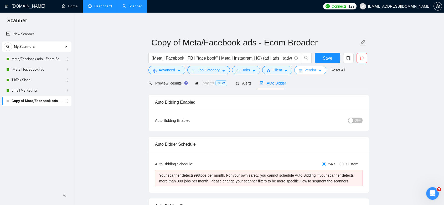
click at [312, 71] on span "Vendor" at bounding box center [311, 70] width 12 height 6
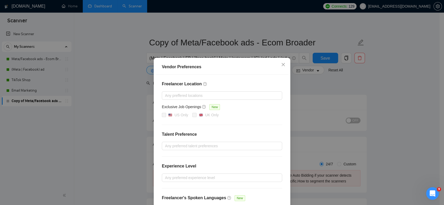
scroll to position [37, 0]
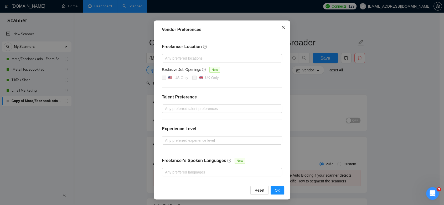
click at [278, 29] on span "Close" at bounding box center [283, 27] width 14 height 14
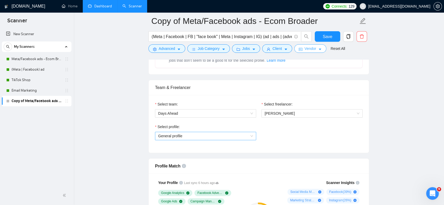
scroll to position [292, 0]
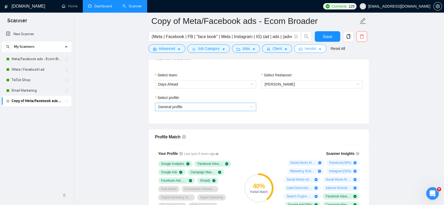
click at [252, 105] on span "General profile" at bounding box center [205, 107] width 95 height 8
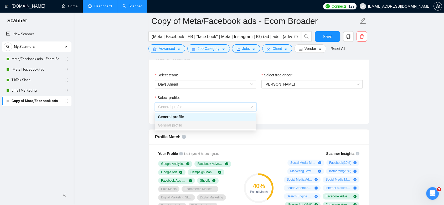
click at [240, 116] on div "General profile" at bounding box center [205, 117] width 95 height 6
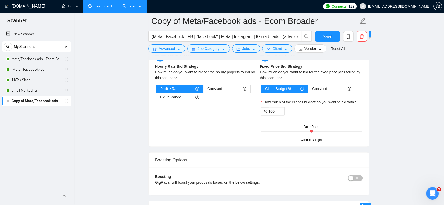
scroll to position [997, 0]
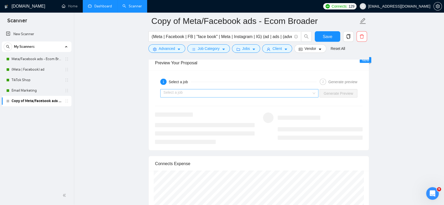
click at [315, 92] on div "Select a job" at bounding box center [239, 93] width 158 height 8
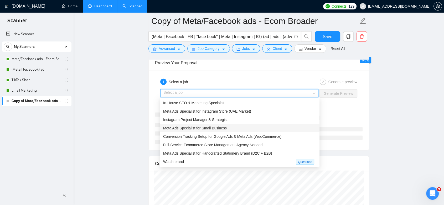
click at [258, 126] on div "Meta Ads Specialist for Small Business" at bounding box center [239, 128] width 153 height 6
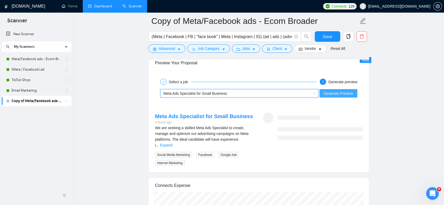
click at [336, 92] on span "Generate Preview" at bounding box center [338, 93] width 29 height 6
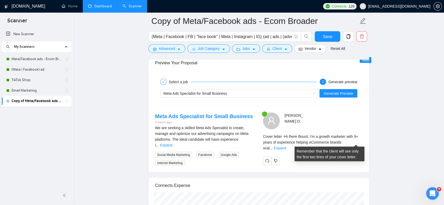
click at [356, 143] on div "Cover letter - Hi there Bouot, I’m a growth marketer with 9+ years of experienc…" at bounding box center [313, 141] width 100 height 17
click at [286, 146] on link "Expand" at bounding box center [280, 148] width 12 height 4
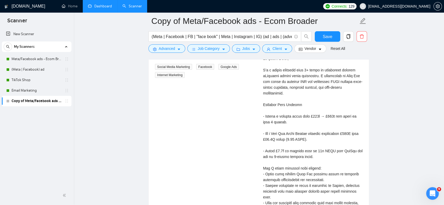
scroll to position [1055, 0]
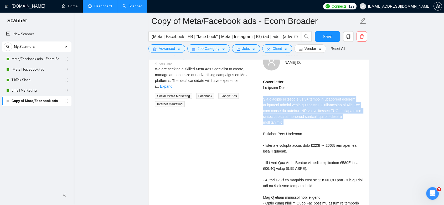
drag, startPoint x: 263, startPoint y: 98, endPoint x: 296, endPoint y: 122, distance: 40.8
click at [296, 122] on div "Cover letter" at bounding box center [313, 206] width 100 height 254
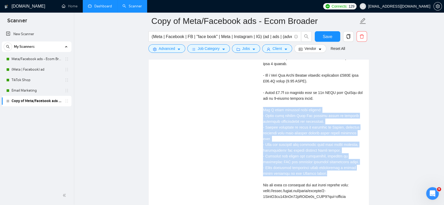
drag, startPoint x: 264, startPoint y: 109, endPoint x: 338, endPoint y: 173, distance: 98.3
click at [338, 173] on div "Cover letter" at bounding box center [313, 119] width 100 height 254
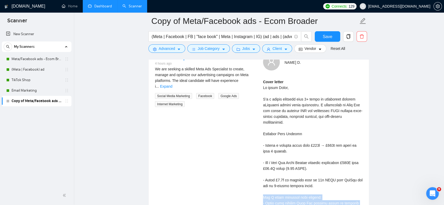
scroll to position [1026, 0]
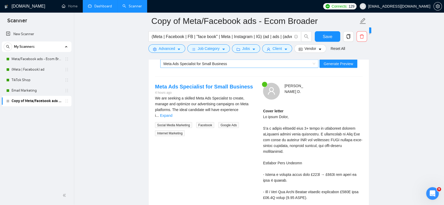
click at [315, 63] on span "Meta Ads Specialist for Small Business" at bounding box center [239, 64] width 152 height 8
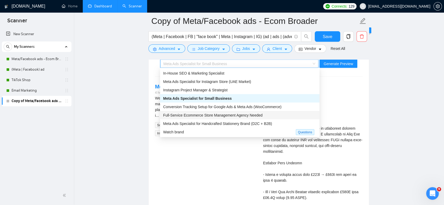
click at [347, 96] on div "John D ." at bounding box center [321, 91] width 86 height 17
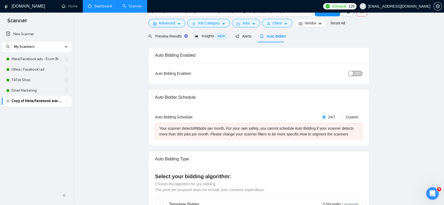
scroll to position [0, 0]
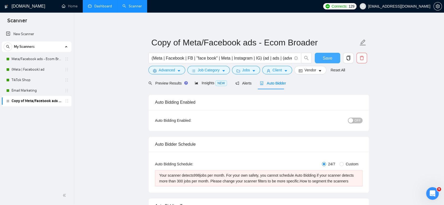
click at [329, 55] on span "Save" at bounding box center [327, 58] width 9 height 7
click at [40, 79] on link "TikTok Shop" at bounding box center [37, 80] width 50 height 11
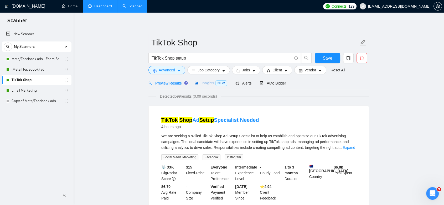
click at [208, 81] on span "Insights NEW" at bounding box center [211, 83] width 32 height 4
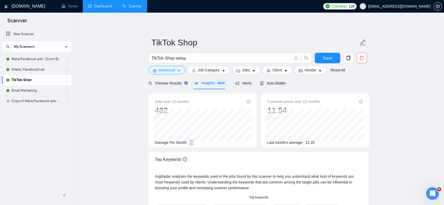
drag, startPoint x: 194, startPoint y: 144, endPoint x: 188, endPoint y: 143, distance: 5.6
click at [188, 143] on div "Average Per Month: 39" at bounding box center [203, 143] width 96 height 6
click at [195, 143] on div "Average Per Month: 39" at bounding box center [203, 143] width 96 height 6
click at [178, 71] on icon "caret-down" at bounding box center [179, 71] width 4 height 4
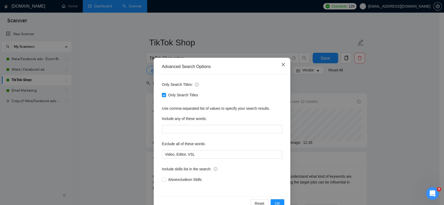
click at [281, 64] on icon "close" at bounding box center [283, 65] width 4 height 4
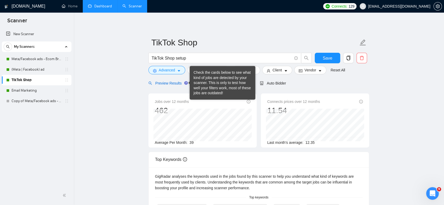
click at [174, 81] on span "Preview Results" at bounding box center [167, 83] width 38 height 4
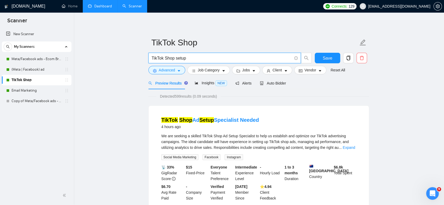
click at [181, 59] on input "TikTok Shop setup" at bounding box center [222, 58] width 140 height 7
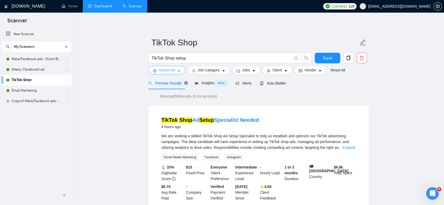
drag, startPoint x: 181, startPoint y: 70, endPoint x: 169, endPoint y: 90, distance: 23.1
click at [181, 70] on button "Advanced" at bounding box center [166, 70] width 37 height 8
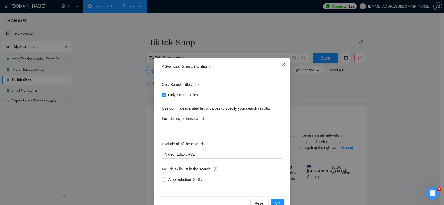
click at [281, 67] on span "Close" at bounding box center [283, 65] width 14 height 14
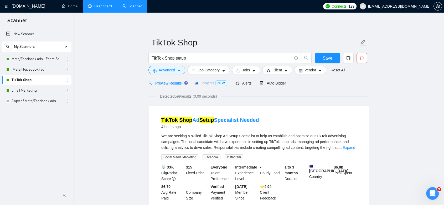
click at [202, 85] on span "Insights NEW" at bounding box center [211, 83] width 32 height 4
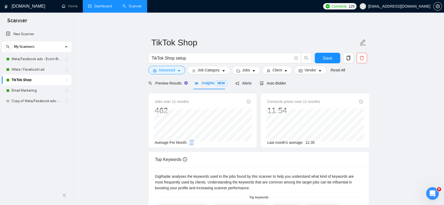
drag, startPoint x: 189, startPoint y: 141, endPoint x: 193, endPoint y: 142, distance: 4.3
click at [193, 142] on div "Average Per Month: 39" at bounding box center [203, 143] width 96 height 6
click at [37, 94] on link "Email Marketing" at bounding box center [37, 90] width 50 height 11
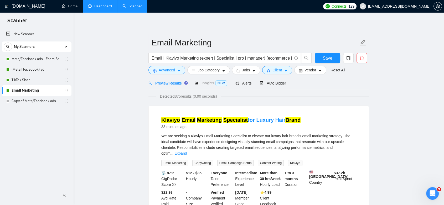
click at [101, 8] on link "Dashboard" at bounding box center [100, 6] width 24 height 4
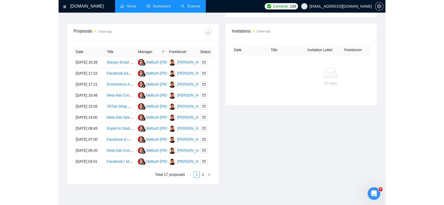
scroll to position [175, 0]
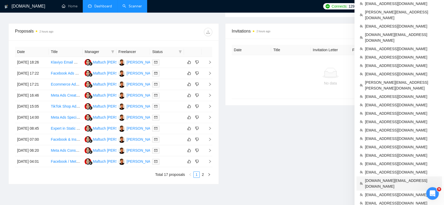
click at [391, 178] on span "[DOMAIN_NAME][EMAIL_ADDRESS][DOMAIN_NAME]" at bounding box center [402, 184] width 74 height 12
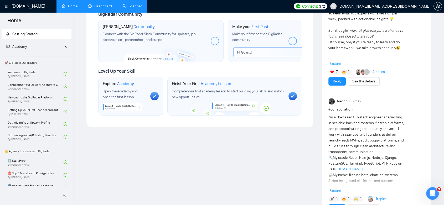
scroll to position [10, 0]
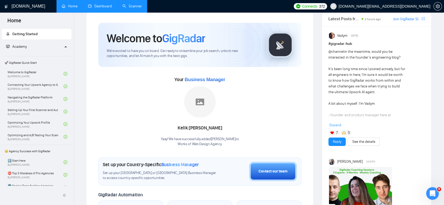
click at [93, 8] on link "Dashboard" at bounding box center [100, 6] width 24 height 4
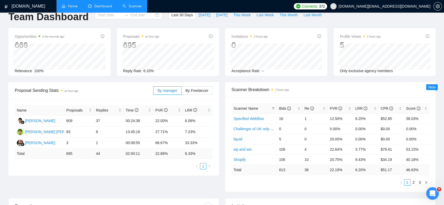
type input "[DATE]"
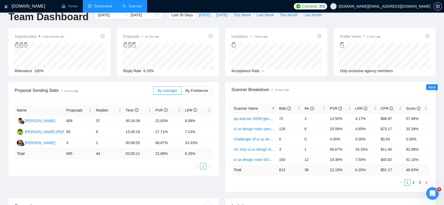
scroll to position [214, 0]
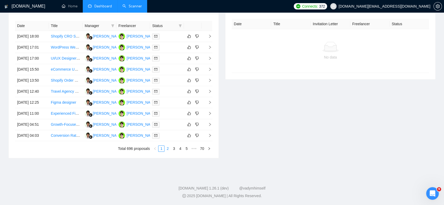
click at [169, 152] on link "2" at bounding box center [168, 149] width 6 height 6
click at [161, 152] on link "1" at bounding box center [161, 149] width 6 height 6
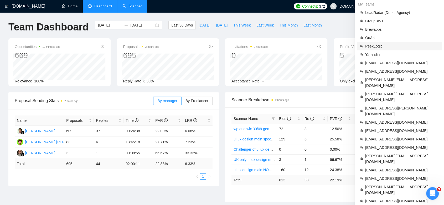
click at [386, 47] on span "PeekLogic" at bounding box center [402, 46] width 74 height 6
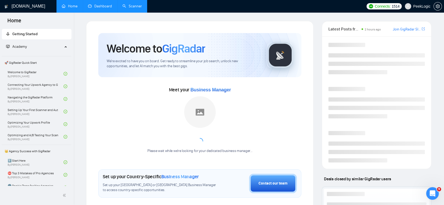
click at [100, 8] on link "Dashboard" at bounding box center [100, 6] width 24 height 4
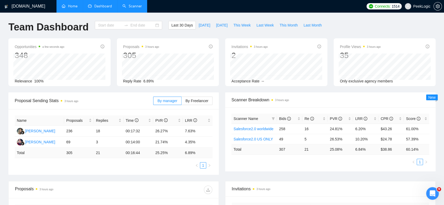
type input "[DATE]"
click at [153, 26] on div "[DATE] [DATE]" at bounding box center [128, 25] width 67 height 8
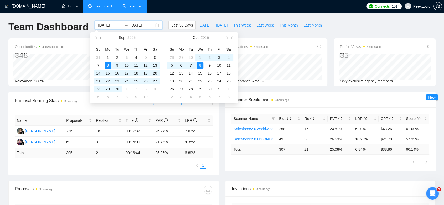
click at [102, 40] on button "button" at bounding box center [101, 37] width 6 height 11
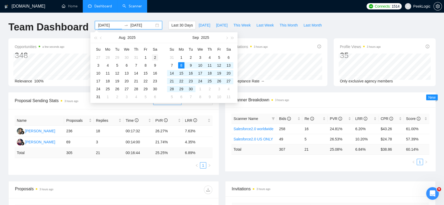
type input "[DATE]"
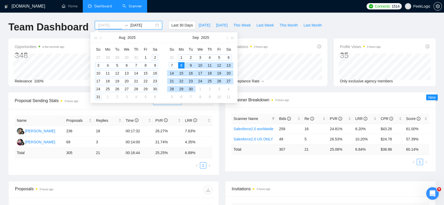
click at [154, 58] on div "2" at bounding box center [155, 57] width 6 height 6
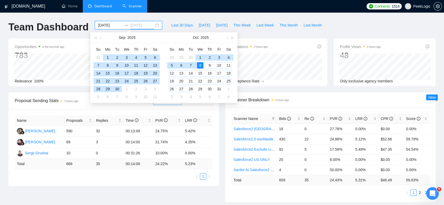
click at [200, 66] on div "8" at bounding box center [200, 65] width 6 height 6
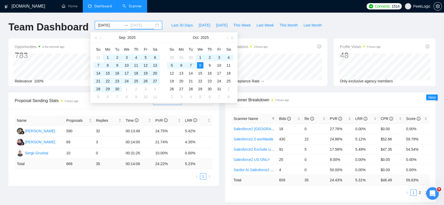
type input "[DATE]"
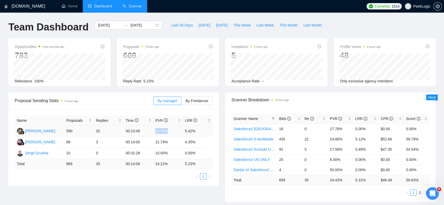
drag, startPoint x: 172, startPoint y: 132, endPoint x: 156, endPoint y: 129, distance: 16.2
click at [156, 129] on td "24.75%" at bounding box center [168, 131] width 30 height 11
copy td "24.75%"
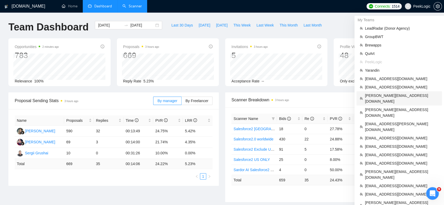
click at [388, 96] on span "[PERSON_NAME][EMAIL_ADDRESS][DOMAIN_NAME]" at bounding box center [402, 99] width 74 height 12
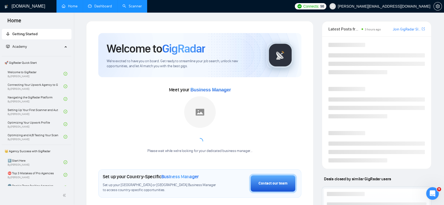
click at [97, 7] on link "Dashboard" at bounding box center [100, 6] width 24 height 4
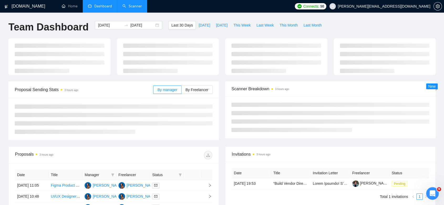
type input "[DATE]"
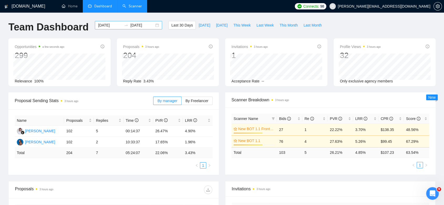
click at [154, 26] on div "[DATE] [DATE]" at bounding box center [128, 25] width 67 height 8
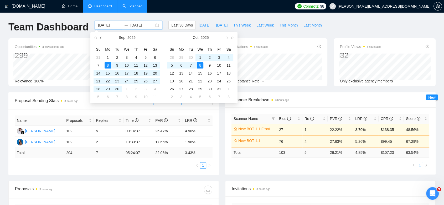
click at [101, 38] on span "button" at bounding box center [101, 38] width 3 height 3
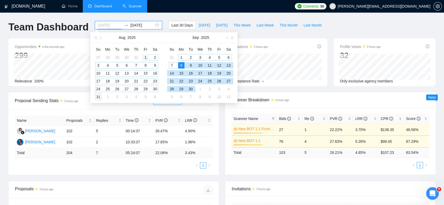
type input "[DATE]"
click at [145, 56] on div "1" at bounding box center [145, 57] width 6 height 6
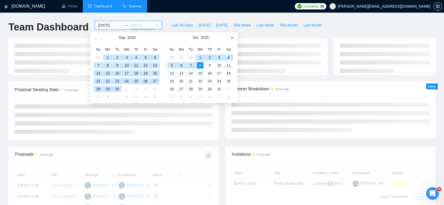
type input "[DATE]"
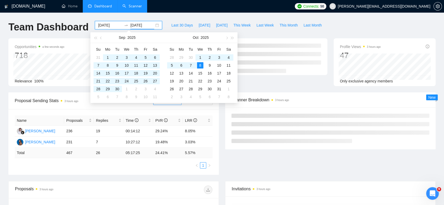
click at [199, 64] on div "8" at bounding box center [200, 65] width 6 height 6
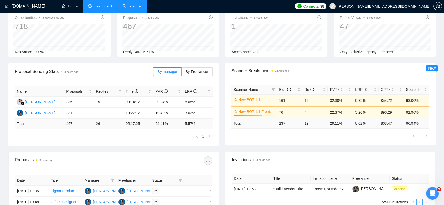
scroll to position [58, 0]
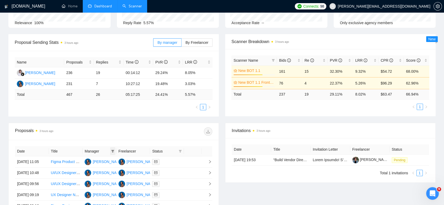
click at [111, 152] on icon "filter" at bounding box center [112, 151] width 3 height 3
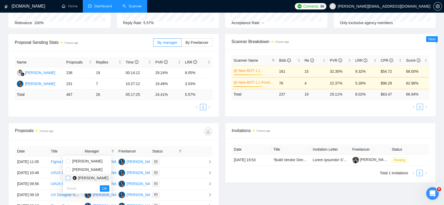
click at [67, 177] on input "checkbox" at bounding box center [68, 178] width 4 height 4
checkbox input "true"
click at [107, 186] on span "OK" at bounding box center [104, 189] width 5 height 6
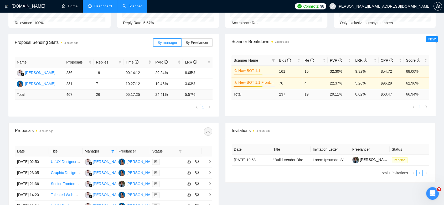
click at [180, 152] on icon "filter" at bounding box center [180, 151] width 3 height 3
click at [157, 162] on input "checkbox" at bounding box center [157, 161] width 4 height 4
checkbox input "true"
click at [178, 179] on span "OK" at bounding box center [175, 180] width 5 height 6
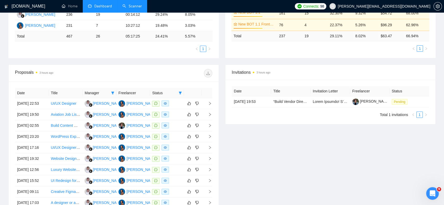
scroll to position [233, 0]
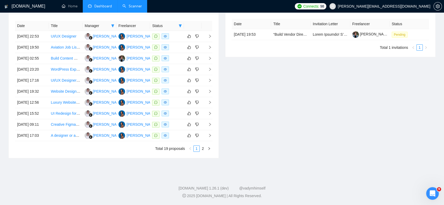
drag, startPoint x: 205, startPoint y: 151, endPoint x: 197, endPoint y: 144, distance: 10.2
click at [205, 151] on link "2" at bounding box center [203, 149] width 6 height 6
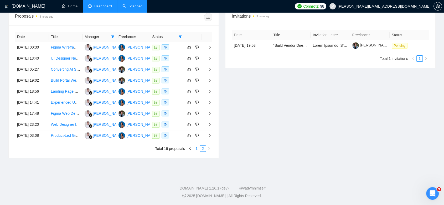
scroll to position [217, 0]
click at [139, 111] on div "Yuliana Tsybrivska" at bounding box center [142, 114] width 30 height 6
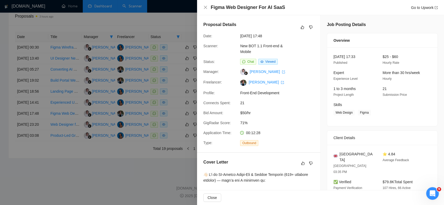
click at [127, 162] on div at bounding box center [222, 102] width 444 height 205
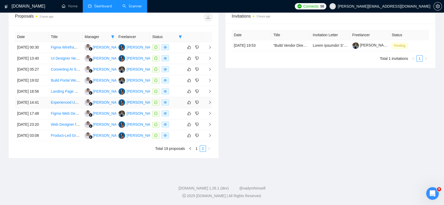
click at [141, 100] on div "Anastasia Dyachenko" at bounding box center [142, 103] width 30 height 6
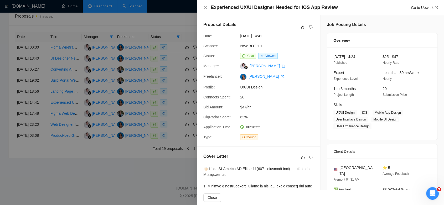
click at [95, 184] on div at bounding box center [222, 102] width 444 height 205
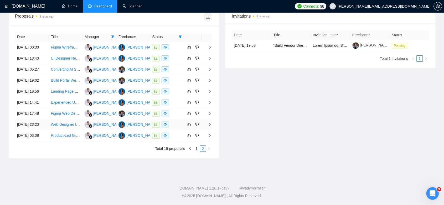
scroll to position [188, 0]
click at [195, 152] on link "1" at bounding box center [197, 149] width 6 height 6
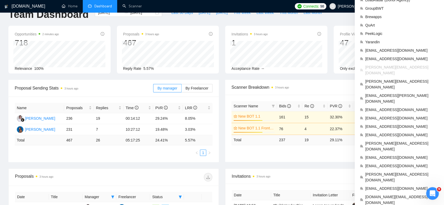
scroll to position [0, 0]
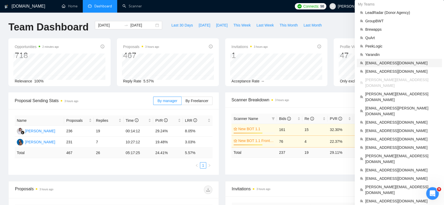
click at [393, 64] on span "[EMAIL_ADDRESS][DOMAIN_NAME]" at bounding box center [402, 63] width 74 height 6
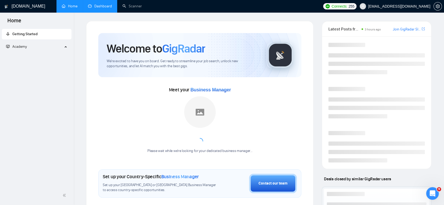
click at [97, 4] on link "Dashboard" at bounding box center [100, 6] width 24 height 4
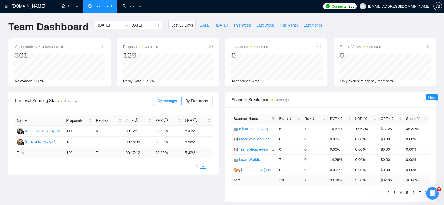
click at [151, 26] on div "[DATE] [DATE]" at bounding box center [128, 25] width 67 height 8
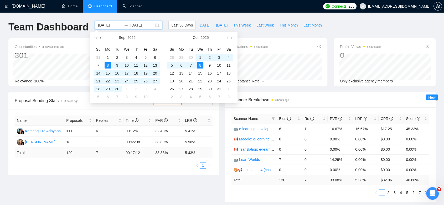
click at [104, 38] on button "button" at bounding box center [101, 37] width 6 height 11
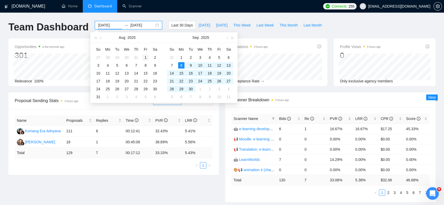
type input "[DATE]"
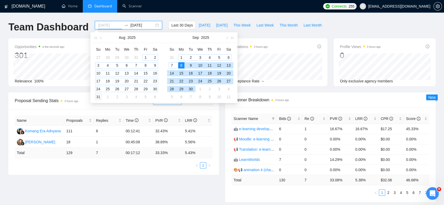
click at [146, 58] on div "1" at bounding box center [145, 57] width 6 height 6
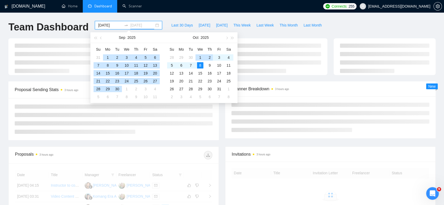
type input "[DATE]"
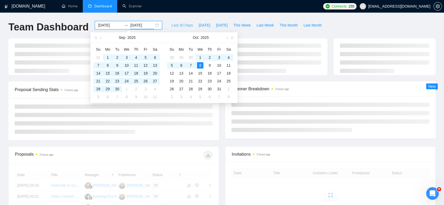
click at [176, 15] on div "GigRadar.io Home Dashboard Scanner Connects: 255 kimmerritt@theurldr.com Team D…" at bounding box center [222, 177] width 444 height 355
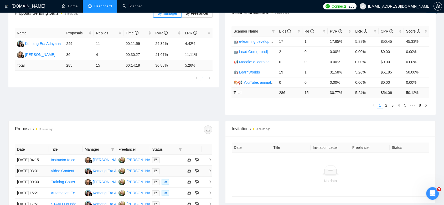
scroll to position [146, 0]
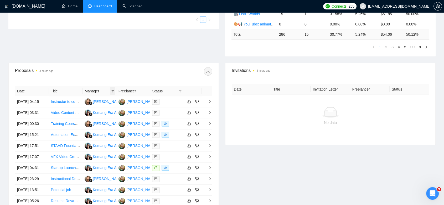
click at [111, 91] on icon "filter" at bounding box center [112, 91] width 3 height 3
click at [66, 101] on input "checkbox" at bounding box center [67, 101] width 4 height 4
checkbox input "true"
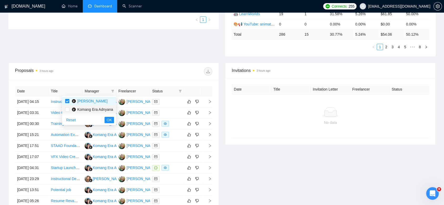
click at [70, 109] on span "Komang Era Adnyana" at bounding box center [91, 110] width 44 height 6
checkbox input "true"
click at [112, 117] on button "OK" at bounding box center [109, 120] width 9 height 6
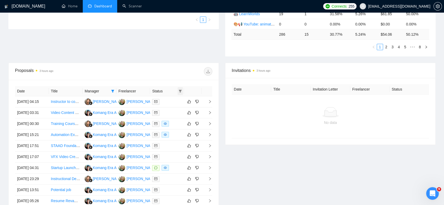
click at [180, 88] on span at bounding box center [180, 91] width 5 height 8
click at [157, 101] on input "checkbox" at bounding box center [157, 101] width 4 height 4
checkbox input "true"
click at [174, 121] on span "OK" at bounding box center [175, 120] width 5 height 6
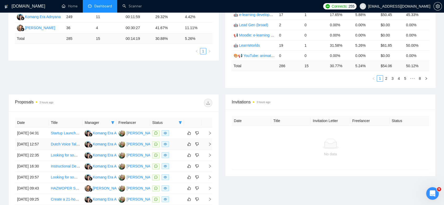
scroll to position [260, 0]
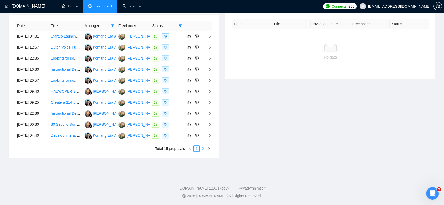
click at [203, 149] on link "2" at bounding box center [203, 149] width 6 height 6
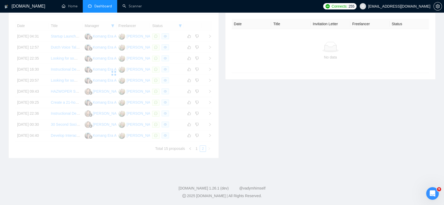
scroll to position [180, 0]
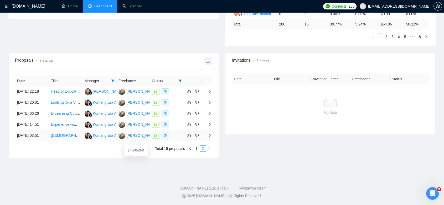
click at [132, 134] on div "Kimberly Merritt" at bounding box center [142, 136] width 30 height 6
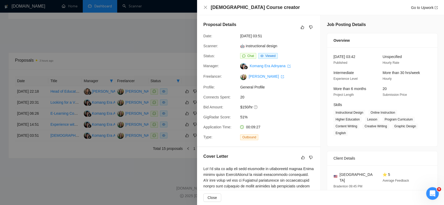
click at [106, 179] on div at bounding box center [222, 102] width 444 height 205
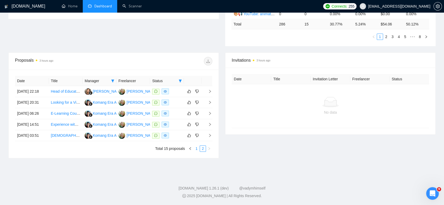
click at [196, 149] on link "1" at bounding box center [197, 149] width 6 height 6
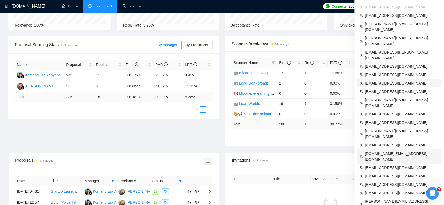
scroll to position [27, 0]
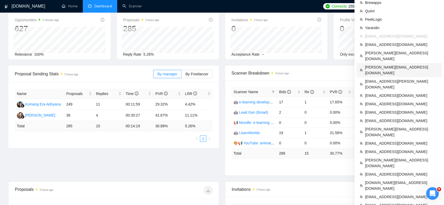
click at [386, 64] on span "[PERSON_NAME][EMAIL_ADDRESS][DOMAIN_NAME]" at bounding box center [402, 70] width 74 height 12
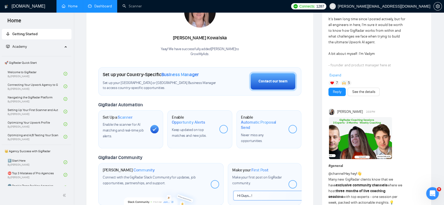
scroll to position [13, 0]
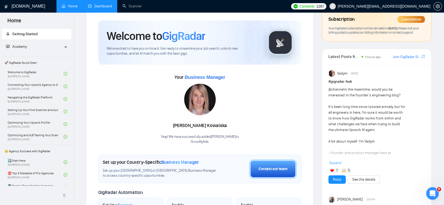
click at [102, 8] on link "Dashboard" at bounding box center [100, 6] width 24 height 4
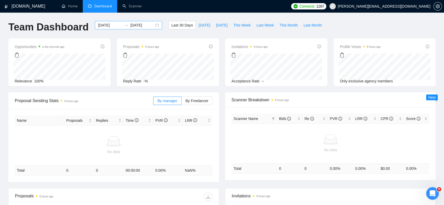
click at [153, 25] on div "[DATE] [DATE]" at bounding box center [128, 25] width 67 height 8
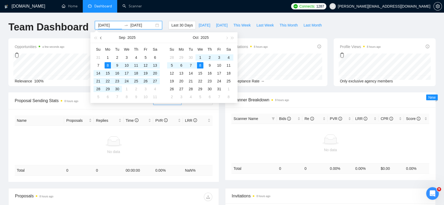
click at [101, 38] on span "button" at bounding box center [101, 38] width 3 height 3
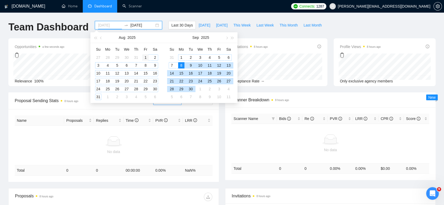
type input "[DATE]"
click at [144, 56] on div "1" at bounding box center [145, 57] width 6 height 6
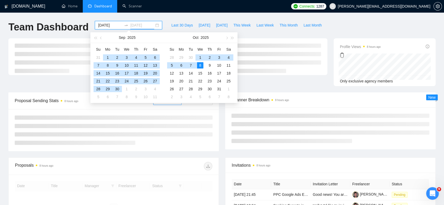
click at [203, 65] on td "8" at bounding box center [200, 65] width 9 height 8
type input "[DATE]"
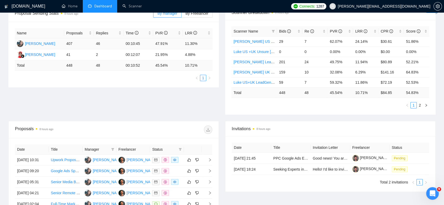
scroll to position [58, 0]
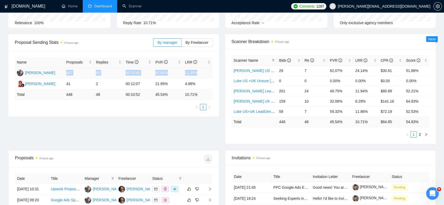
drag, startPoint x: 65, startPoint y: 73, endPoint x: 203, endPoint y: 73, distance: 138.0
click at [203, 73] on tr "Marina Cherepanova 407 46 00:10:45 47.91% 11.30%" at bounding box center [114, 73] width 198 height 11
copy tr "407 46 00:10:45 47.91% 11.30%"
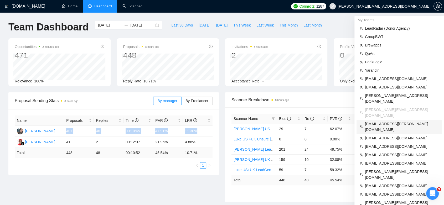
scroll to position [29, 0]
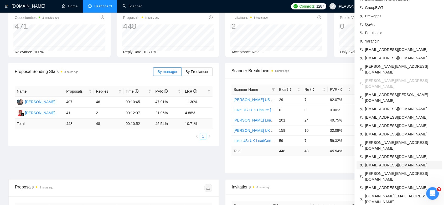
click at [391, 162] on span "[EMAIL_ADDRESS][DOMAIN_NAME]" at bounding box center [402, 165] width 74 height 6
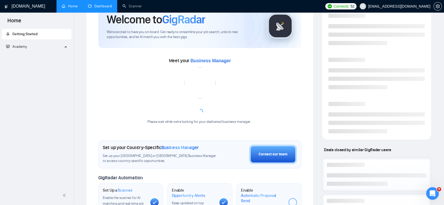
scroll to position [103, 0]
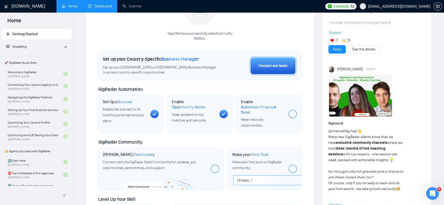
click at [97, 4] on link "Dashboard" at bounding box center [100, 6] width 24 height 4
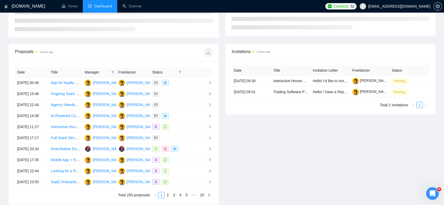
type input "[DATE]"
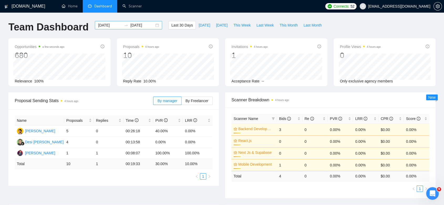
click at [153, 25] on div "[DATE] [DATE]" at bounding box center [128, 25] width 67 height 8
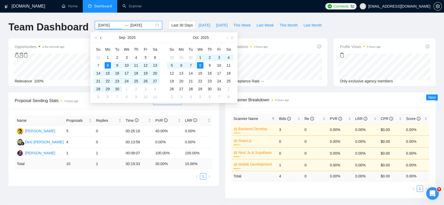
click at [100, 37] on span "button" at bounding box center [101, 38] width 3 height 3
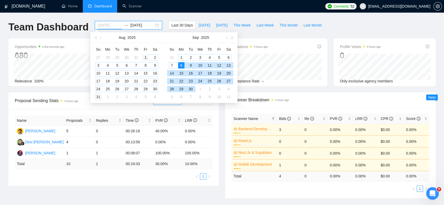
type input "[DATE]"
click at [145, 56] on div "1" at bounding box center [145, 57] width 6 height 6
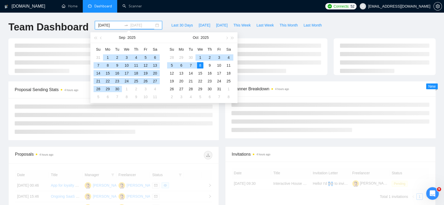
click at [201, 65] on div "8" at bounding box center [200, 65] width 6 height 6
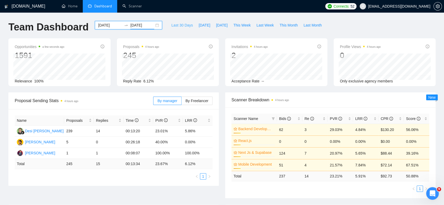
type input "[DATE]"
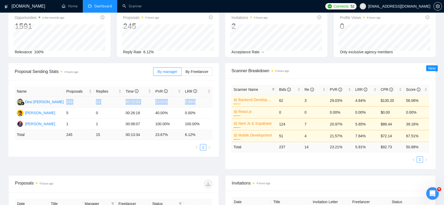
drag, startPoint x: 66, startPoint y: 102, endPoint x: 198, endPoint y: 102, distance: 132.4
click at [198, 102] on tr "Desi Windi Astuti 239 14 00:13:20 23.01% 5.86%" at bounding box center [114, 102] width 198 height 11
copy tr "239 14 00:13:20 23.01% 5.86%"
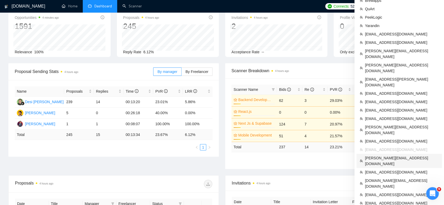
click at [394, 155] on span "[PERSON_NAME][EMAIL_ADDRESS][DOMAIN_NAME]" at bounding box center [402, 161] width 74 height 12
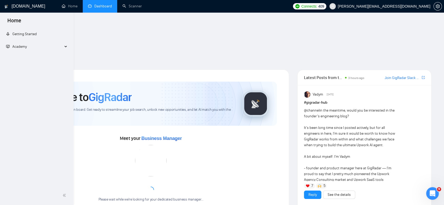
scroll to position [103, 0]
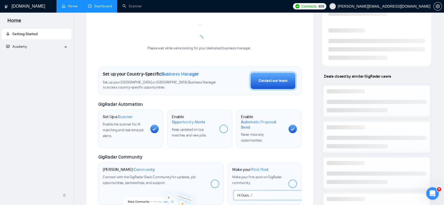
click at [101, 6] on link "Dashboard" at bounding box center [100, 6] width 24 height 4
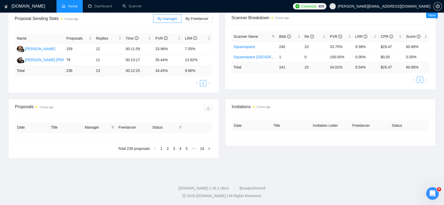
scroll to position [82, 0]
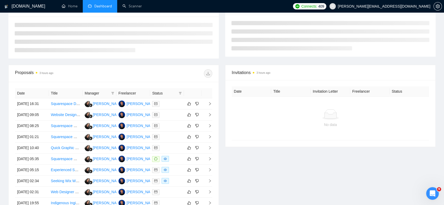
type input "[DATE]"
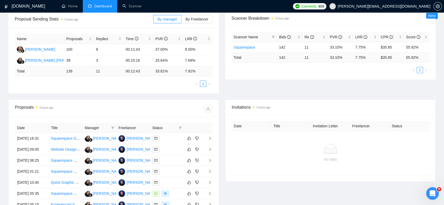
scroll to position [0, 0]
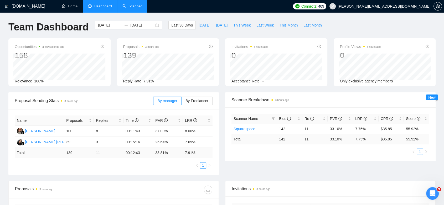
click at [138, 7] on link "Scanner" at bounding box center [131, 6] width 19 height 4
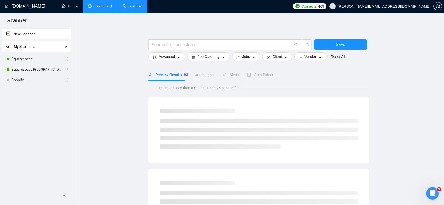
click at [100, 7] on link "Dashboard" at bounding box center [100, 6] width 24 height 4
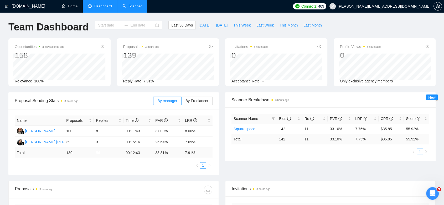
type input "[DATE]"
click at [152, 24] on div "[DATE] [DATE]" at bounding box center [128, 25] width 67 height 8
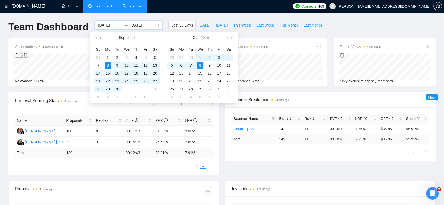
click at [100, 37] on button "button" at bounding box center [101, 37] width 6 height 11
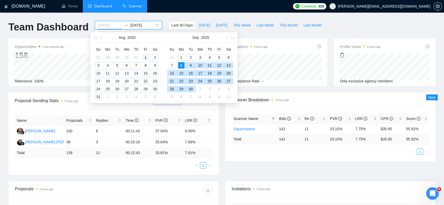
type input "[DATE]"
click at [146, 57] on div "1" at bounding box center [145, 57] width 6 height 6
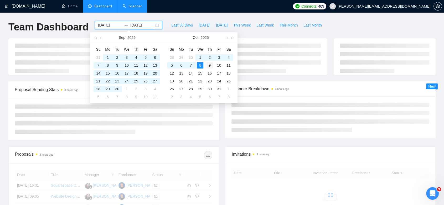
click at [202, 66] on div "8" at bounding box center [200, 65] width 6 height 6
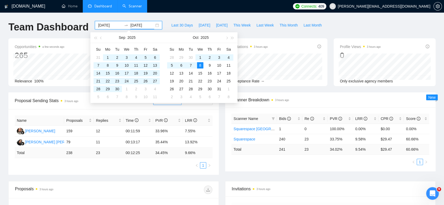
type input "[DATE]"
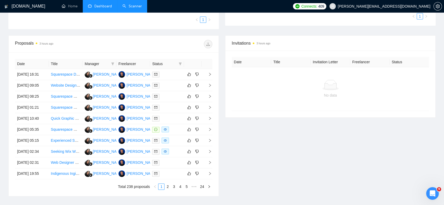
scroll to position [175, 0]
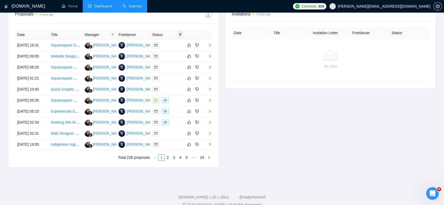
click at [180, 35] on icon "filter" at bounding box center [180, 34] width 3 height 3
click at [159, 45] on span "Chat" at bounding box center [164, 45] width 10 height 4
checkbox input "true"
click at [177, 65] on span "OK" at bounding box center [175, 64] width 5 height 6
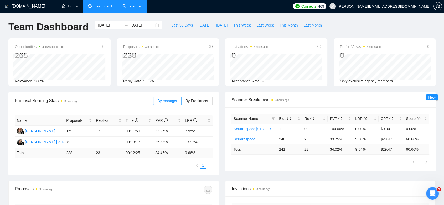
click at [134, 5] on link "Scanner" at bounding box center [131, 6] width 19 height 4
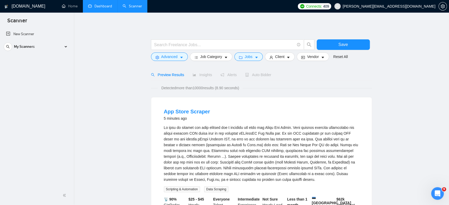
click at [104, 6] on link "Dashboard" at bounding box center [100, 6] width 24 height 4
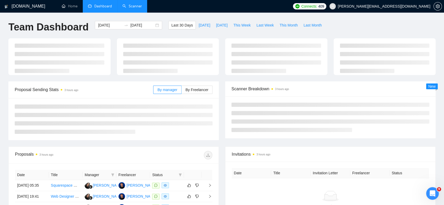
type input "[DATE]"
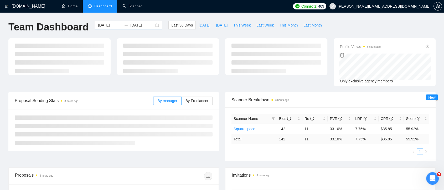
click at [153, 26] on div "[DATE] [DATE]" at bounding box center [128, 25] width 67 height 8
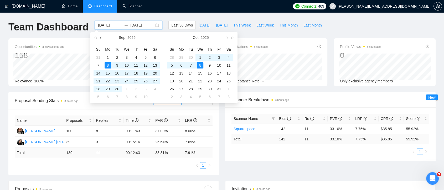
click at [102, 39] on button "button" at bounding box center [101, 37] width 6 height 11
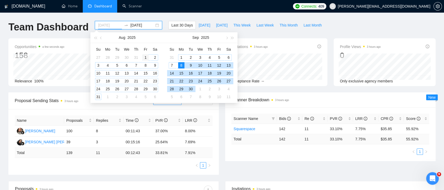
type input "[DATE]"
click at [143, 58] on div "1" at bounding box center [145, 57] width 6 height 6
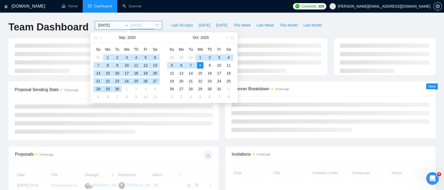
type input "[DATE]"
click at [201, 65] on div "8" at bounding box center [200, 65] width 6 height 6
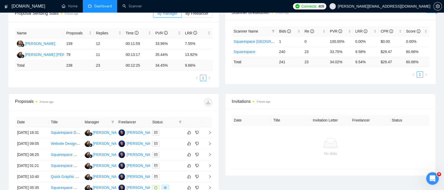
scroll to position [117, 0]
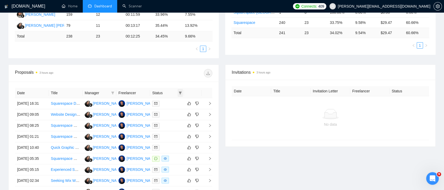
click at [181, 93] on icon "filter" at bounding box center [180, 92] width 3 height 3
click at [167, 78] on div "Proposals 3 hours ago" at bounding box center [113, 73] width 197 height 17
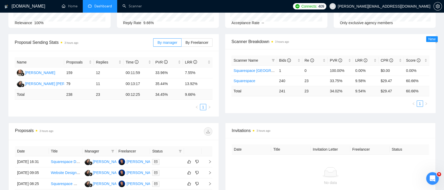
scroll to position [88, 0]
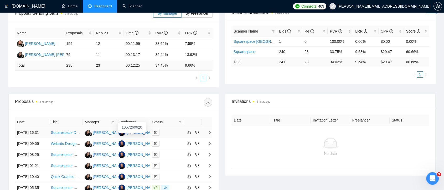
click at [139, 135] on div "[PERSON_NAME]" at bounding box center [142, 133] width 30 height 6
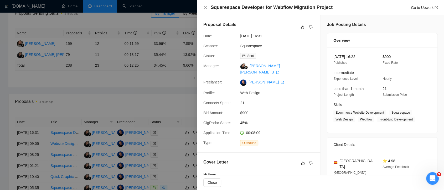
click at [171, 101] on div at bounding box center [222, 95] width 444 height 190
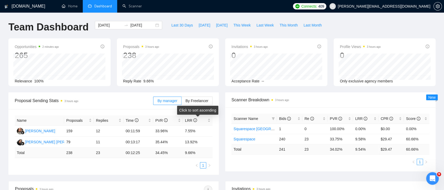
scroll to position [117, 0]
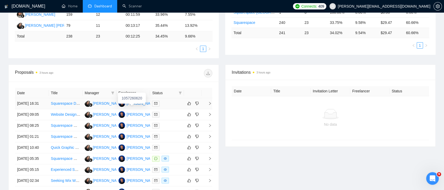
click at [143, 106] on div "[PERSON_NAME]" at bounding box center [142, 104] width 30 height 6
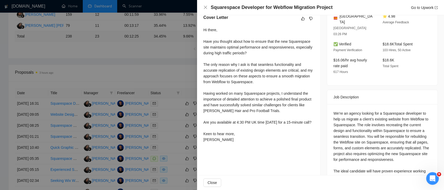
scroll to position [116, 0]
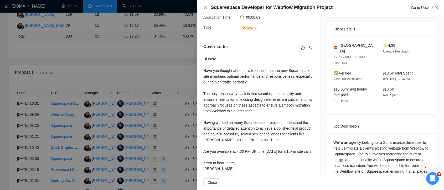
click at [187, 60] on div at bounding box center [222, 95] width 444 height 190
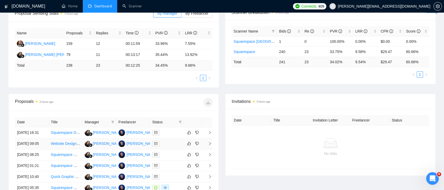
scroll to position [117, 0]
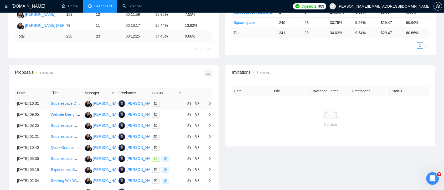
click at [136, 109] on td "[PERSON_NAME]" at bounding box center [133, 103] width 34 height 11
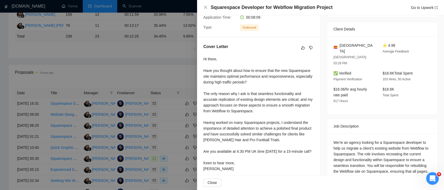
click at [165, 63] on div at bounding box center [222, 95] width 444 height 190
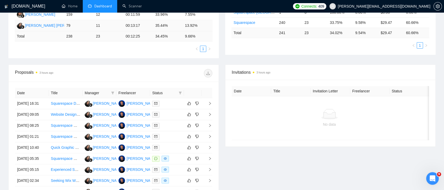
scroll to position [88, 0]
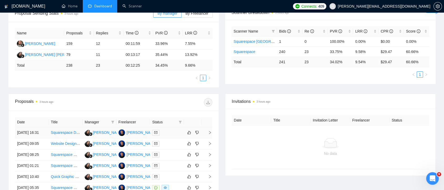
click at [139, 138] on td "[PERSON_NAME]" at bounding box center [133, 132] width 34 height 11
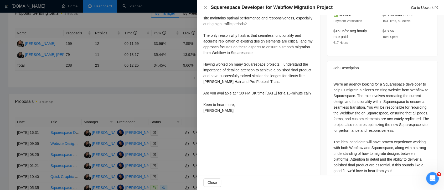
scroll to position [145, 0]
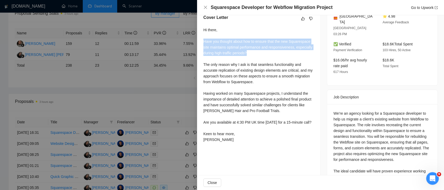
drag, startPoint x: 251, startPoint y: 54, endPoint x: 203, endPoint y: 40, distance: 49.6
click at [203, 40] on div "Hi there, Have you thought about how to ensure that the new Squarespace site ma…" at bounding box center [258, 85] width 111 height 116
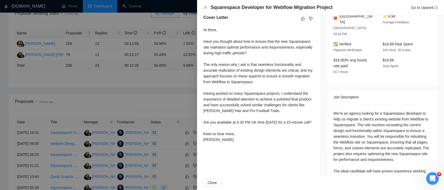
click at [167, 95] on div at bounding box center [222, 95] width 444 height 190
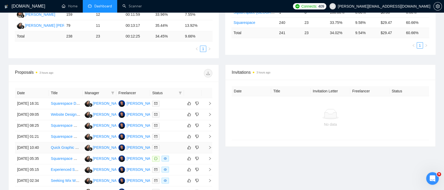
scroll to position [175, 0]
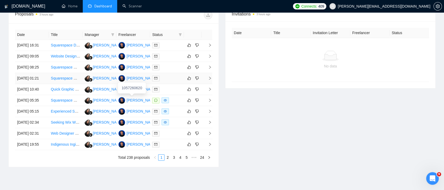
click at [140, 84] on td "[PERSON_NAME]" at bounding box center [133, 78] width 34 height 11
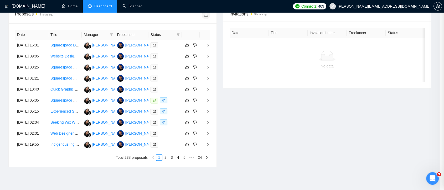
scroll to position [110, 0]
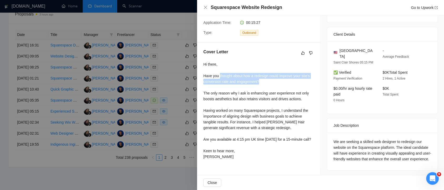
drag, startPoint x: 267, startPoint y: 82, endPoint x: 220, endPoint y: 78, distance: 47.5
click at [220, 78] on div "Hi there, Have you thought about how a redesign could improve your site's conve…" at bounding box center [258, 110] width 111 height 98
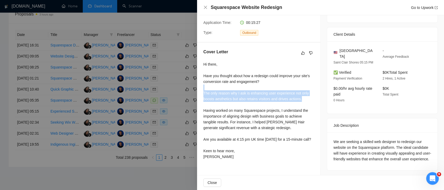
drag, startPoint x: 305, startPoint y: 100, endPoint x: 209, endPoint y: 89, distance: 96.0
click at [209, 89] on div "Hi there, Have you thought about how a redesign could improve your site's conve…" at bounding box center [258, 110] width 111 height 98
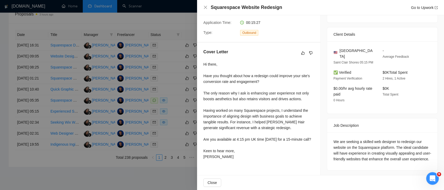
click at [304, 104] on div "Hi there, Have you thought about how a redesign could improve your site's conve…" at bounding box center [258, 110] width 111 height 98
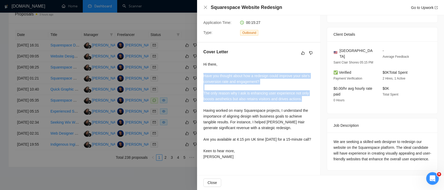
drag, startPoint x: 306, startPoint y: 98, endPoint x: 202, endPoint y: 76, distance: 106.4
click at [202, 76] on div "Cover Letter Hi there, Have you thought about how a redesign could improve your…" at bounding box center [258, 106] width 123 height 126
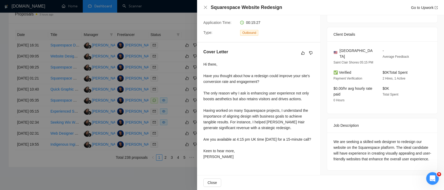
click at [232, 67] on div "Hi there, Have you thought about how a redesign could improve your site's conve…" at bounding box center [258, 110] width 111 height 98
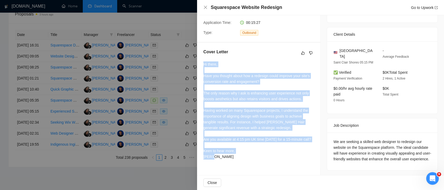
drag, startPoint x: 183, startPoint y: 106, endPoint x: 202, endPoint y: 66, distance: 44.3
click at [202, 66] on div "Cover Letter Hi there, Have you thought about how a redesign could improve your…" at bounding box center [258, 106] width 123 height 126
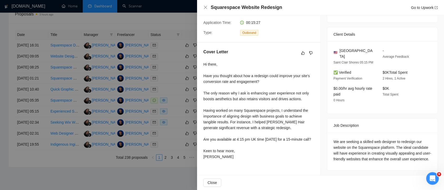
click at [175, 68] on div at bounding box center [222, 95] width 444 height 190
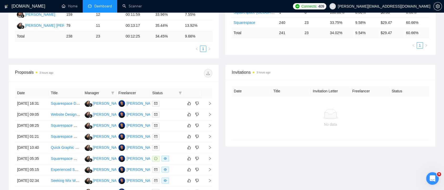
scroll to position [0, 0]
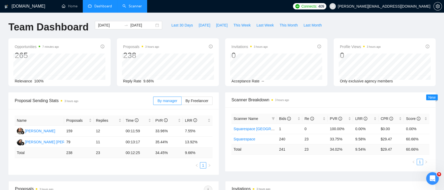
click at [127, 8] on link "Scanner" at bounding box center [131, 6] width 19 height 4
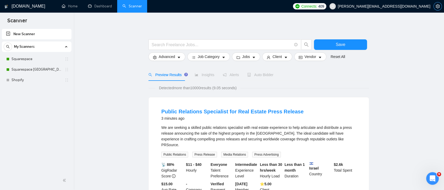
click at [438, 5] on icon "setting" at bounding box center [438, 6] width 4 height 4
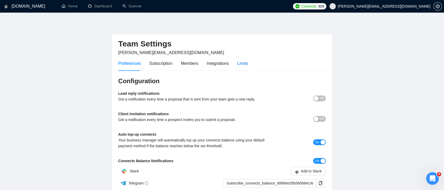
click at [242, 64] on div "Limits" at bounding box center [242, 63] width 11 height 7
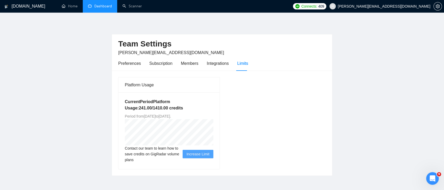
click at [101, 4] on link "Dashboard" at bounding box center [100, 6] width 24 height 4
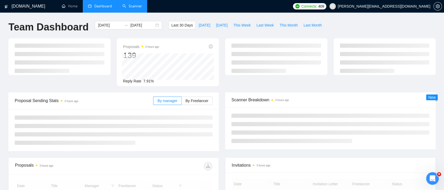
click at [135, 7] on link "Scanner" at bounding box center [131, 6] width 19 height 4
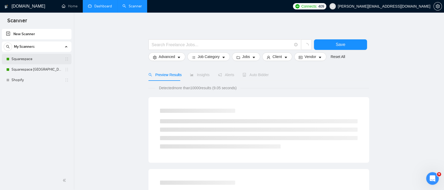
click at [43, 60] on link "Squarespace" at bounding box center [37, 59] width 50 height 11
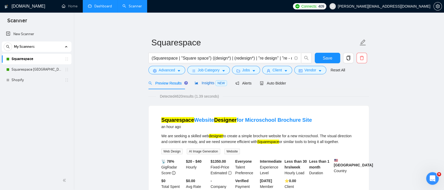
click at [199, 84] on span "Insights NEW" at bounding box center [211, 83] width 32 height 4
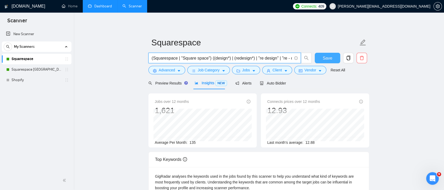
scroll to position [0, 11]
drag, startPoint x: 238, startPoint y: 60, endPoint x: 293, endPoint y: 61, distance: 55.5
click at [293, 61] on span "(Squarespace | "Square space") ((design*) | (redesign*) | "re design" | "re - d…" at bounding box center [224, 58] width 152 height 11
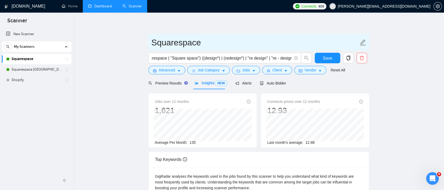
click at [309, 38] on input "Squarespace" at bounding box center [254, 42] width 207 height 13
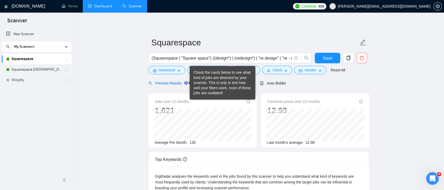
click at [173, 83] on span "Preview Results" at bounding box center [167, 83] width 38 height 4
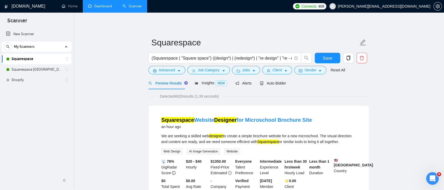
click at [95, 4] on link "Dashboard" at bounding box center [100, 6] width 24 height 4
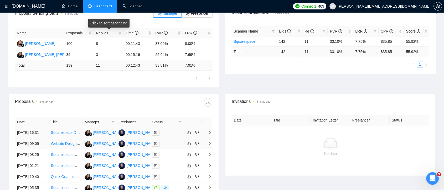
scroll to position [117, 0]
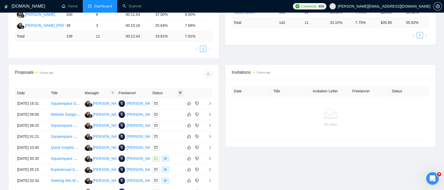
click at [181, 92] on icon "filter" at bounding box center [180, 93] width 3 height 3
click at [158, 103] on input "checkbox" at bounding box center [157, 103] width 4 height 4
checkbox input "true"
click at [177, 121] on span "OK" at bounding box center [175, 122] width 5 height 6
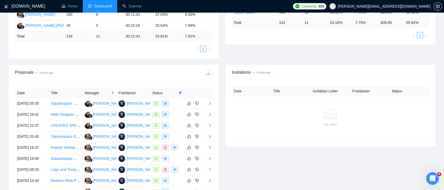
scroll to position [248, 0]
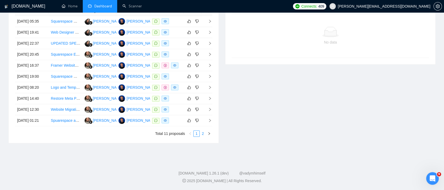
click at [203, 133] on link "2" at bounding box center [203, 134] width 6 height 6
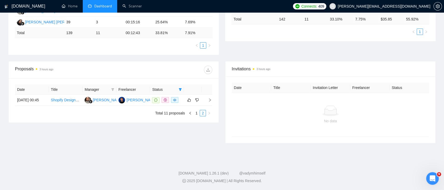
scroll to position [120, 0]
drag, startPoint x: 196, startPoint y: 119, endPoint x: 169, endPoint y: 51, distance: 73.0
click at [196, 116] on link "1" at bounding box center [197, 114] width 6 height 6
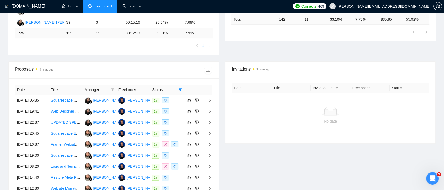
scroll to position [0, 0]
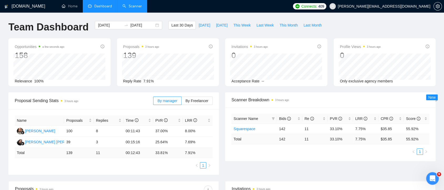
click at [136, 6] on link "Scanner" at bounding box center [131, 6] width 19 height 4
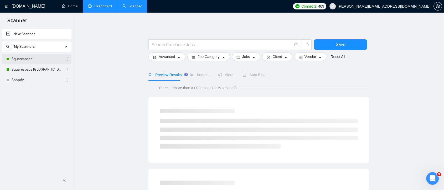
click at [40, 60] on link "Squarespace" at bounding box center [37, 59] width 50 height 11
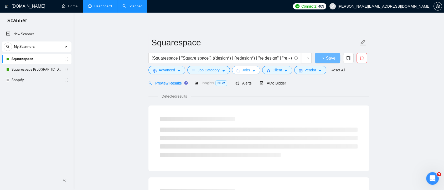
click at [252, 71] on icon "caret-down" at bounding box center [254, 71] width 4 height 4
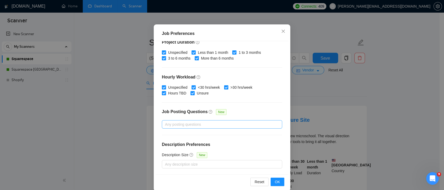
scroll to position [36, 0]
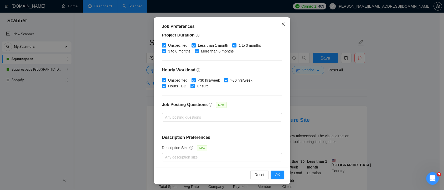
click at [282, 21] on span "Close" at bounding box center [283, 24] width 14 height 14
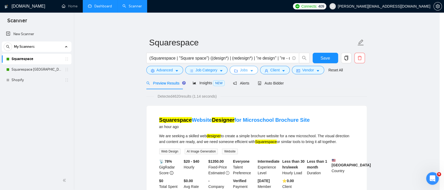
scroll to position [0, 0]
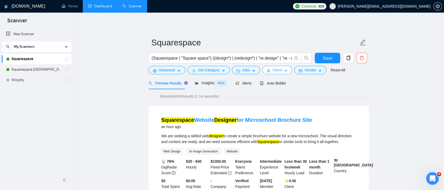
click at [273, 70] on span "Client" at bounding box center [277, 70] width 9 height 6
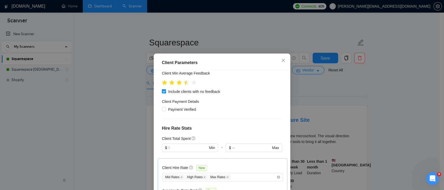
scroll to position [48, 0]
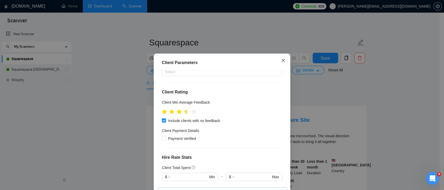
click at [284, 61] on span "Close" at bounding box center [283, 61] width 14 height 14
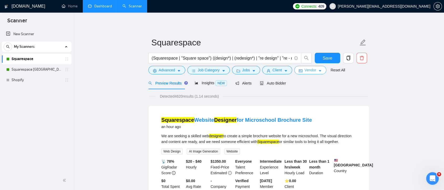
click at [308, 70] on span "Vendor" at bounding box center [311, 70] width 12 height 6
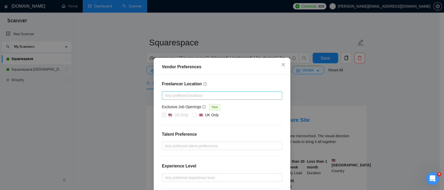
scroll to position [53, 0]
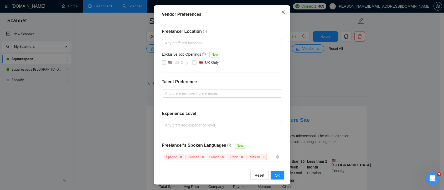
click at [281, 13] on icon "close" at bounding box center [283, 12] width 4 height 4
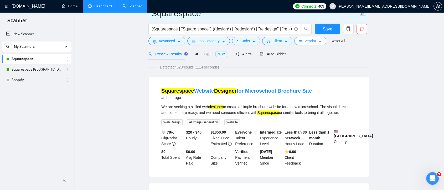
scroll to position [0, 0]
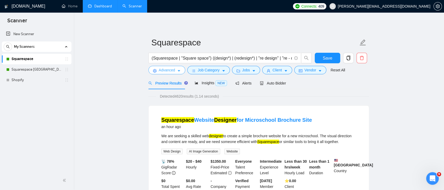
click at [181, 70] on button "Advanced" at bounding box center [166, 70] width 37 height 8
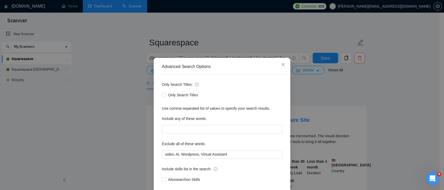
scroll to position [28, 0]
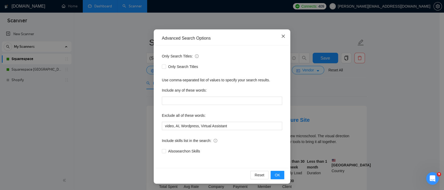
click at [281, 38] on icon "close" at bounding box center [283, 36] width 4 height 4
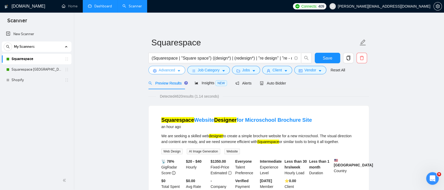
scroll to position [0, 0]
click at [103, 8] on link "Dashboard" at bounding box center [100, 6] width 24 height 4
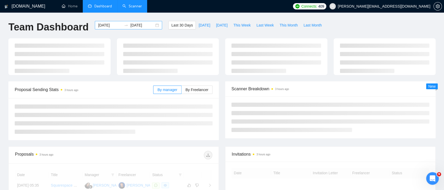
click at [153, 26] on div "[DATE] [DATE]" at bounding box center [128, 25] width 67 height 8
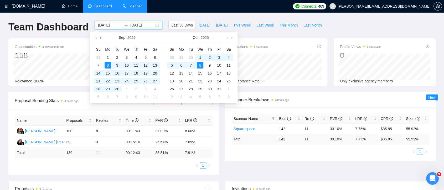
click at [102, 39] on button "button" at bounding box center [101, 37] width 6 height 11
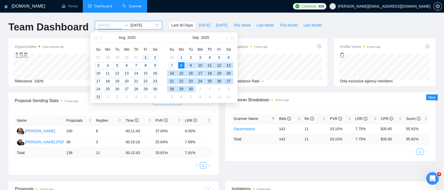
type input "[DATE]"
click at [147, 60] on div "1" at bounding box center [145, 57] width 6 height 6
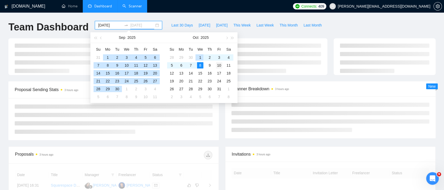
click at [200, 69] on td "8" at bounding box center [200, 65] width 9 height 8
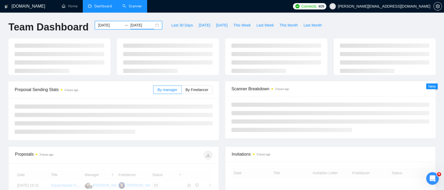
type input "[DATE]"
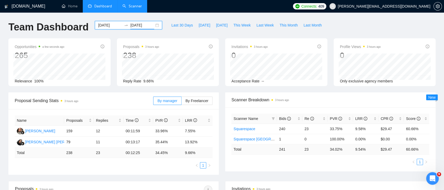
scroll to position [88, 0]
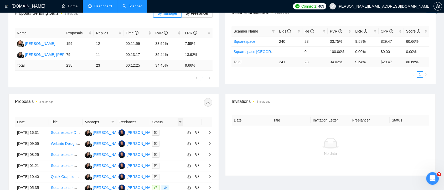
click at [182, 123] on icon "filter" at bounding box center [180, 122] width 3 height 3
click at [164, 132] on span "Chat" at bounding box center [164, 132] width 10 height 4
checkbox input "true"
click at [175, 153] on span "OK" at bounding box center [175, 151] width 5 height 6
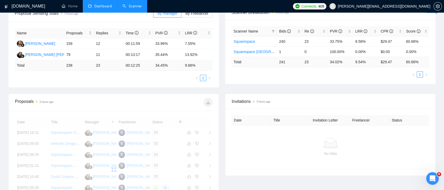
scroll to position [58, 0]
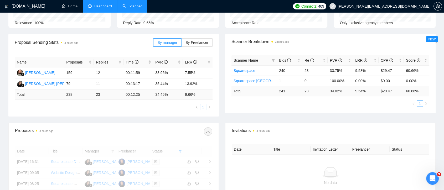
click at [138, 4] on link "Scanner" at bounding box center [131, 6] width 19 height 4
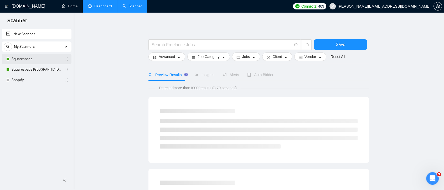
click at [52, 60] on link "Squarespace" at bounding box center [37, 59] width 50 height 11
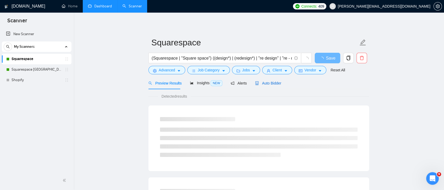
click at [273, 82] on span "Auto Bidder" at bounding box center [268, 83] width 26 height 4
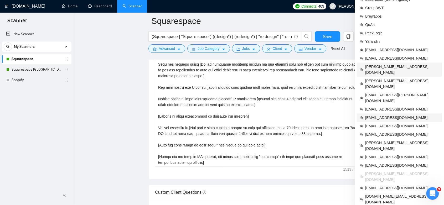
scroll to position [642, 0]
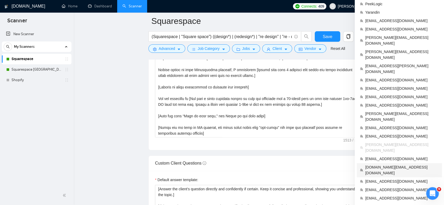
click at [399, 165] on span "[DOMAIN_NAME][EMAIL_ADDRESS][DOMAIN_NAME]" at bounding box center [402, 171] width 74 height 12
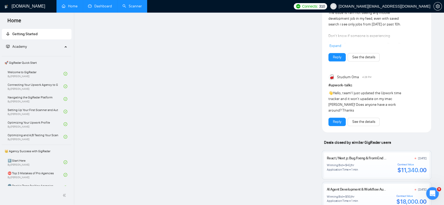
click at [96, 7] on link "Dashboard" at bounding box center [100, 6] width 24 height 4
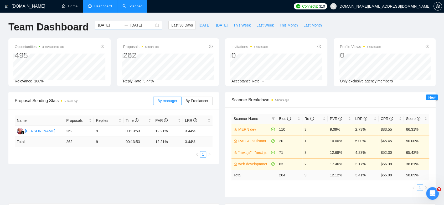
click at [156, 26] on div "[DATE] [DATE]" at bounding box center [128, 25] width 67 height 8
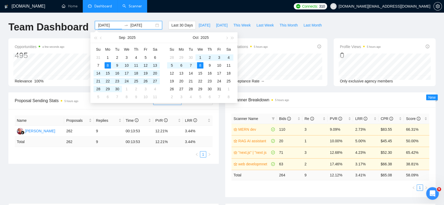
click at [153, 25] on div "[DATE] [DATE]" at bounding box center [128, 25] width 67 height 8
click at [99, 38] on button "button" at bounding box center [101, 37] width 6 height 11
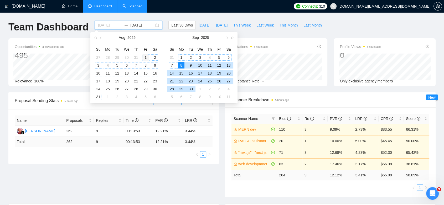
type input "[DATE]"
click at [144, 57] on div "1" at bounding box center [145, 57] width 6 height 6
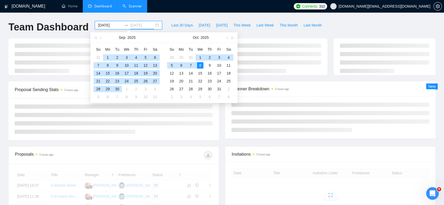
click at [198, 63] on div "8" at bounding box center [200, 65] width 6 height 6
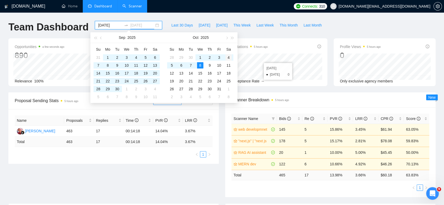
type input "[DATE]"
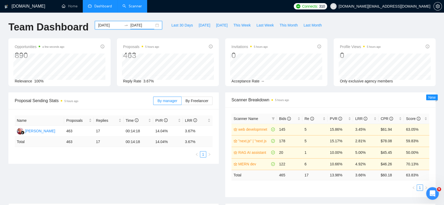
click at [168, 32] on div "Last 30 Days [DATE] [DATE] This Week Last Week This Month Last Month" at bounding box center [246, 29] width 162 height 17
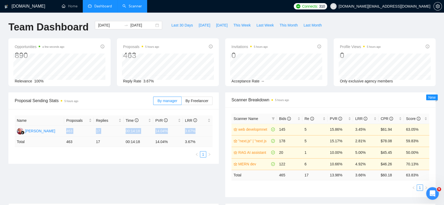
drag, startPoint x: 66, startPoint y: 131, endPoint x: 196, endPoint y: 133, distance: 129.8
click at [196, 133] on tr "[PERSON_NAME] 463 17 00:14:18 14.04% 3.67%" at bounding box center [114, 131] width 198 height 11
copy tr "463 17 00:14:18 14.04% 3.67%"
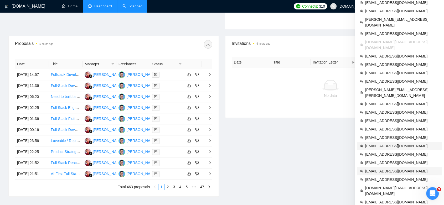
scroll to position [139, 0]
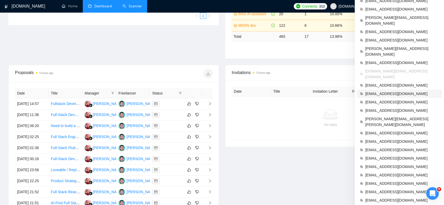
click at [394, 91] on span "[EMAIL_ADDRESS][DOMAIN_NAME]" at bounding box center [402, 94] width 74 height 6
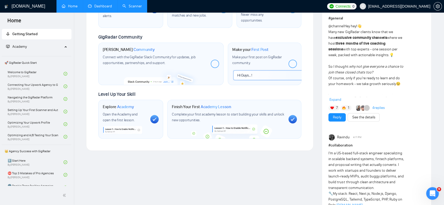
scroll to position [212, 0]
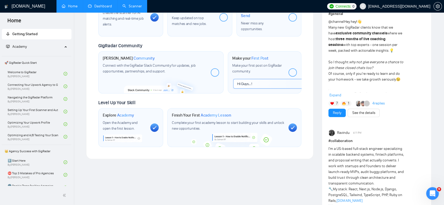
click at [104, 6] on link "Dashboard" at bounding box center [100, 6] width 24 height 4
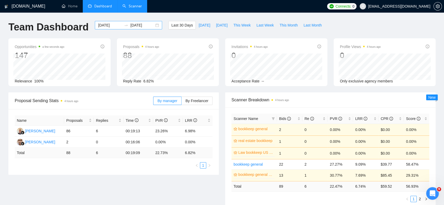
click at [152, 26] on div "[DATE] [DATE]" at bounding box center [128, 25] width 67 height 8
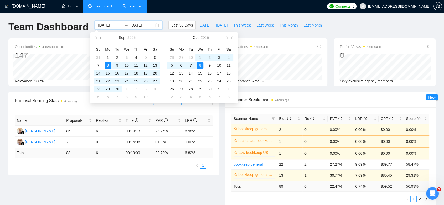
click at [99, 38] on button "button" at bounding box center [101, 37] width 6 height 11
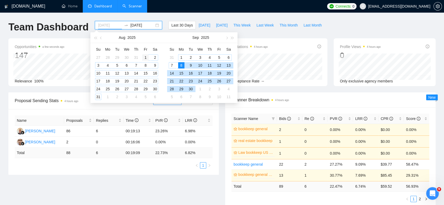
type input "[DATE]"
click at [146, 56] on div "1" at bounding box center [145, 57] width 6 height 6
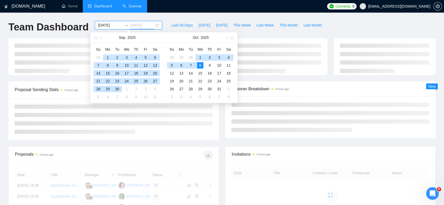
type input "[DATE]"
click at [201, 67] on div "8" at bounding box center [200, 65] width 6 height 6
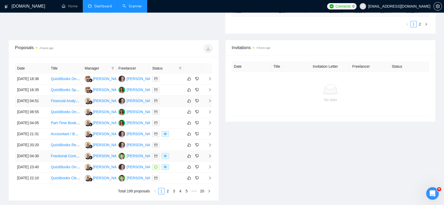
scroll to position [267, 0]
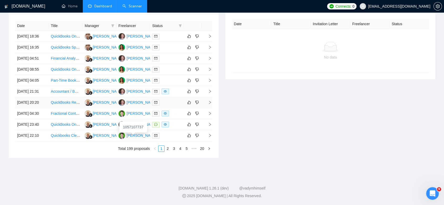
click at [132, 100] on div "[PERSON_NAME]" at bounding box center [142, 103] width 30 height 6
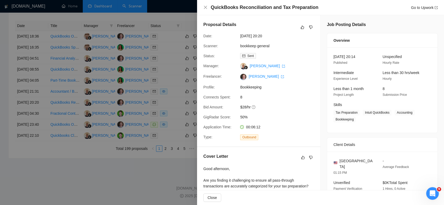
click at [124, 182] on div at bounding box center [222, 102] width 444 height 205
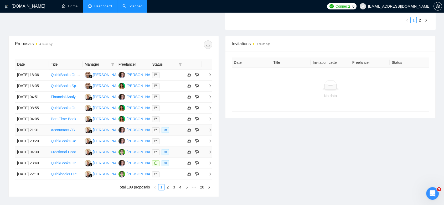
scroll to position [238, 0]
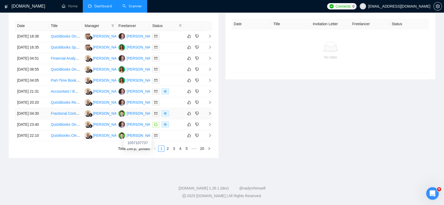
click at [136, 119] on td "[PERSON_NAME]" at bounding box center [133, 113] width 34 height 11
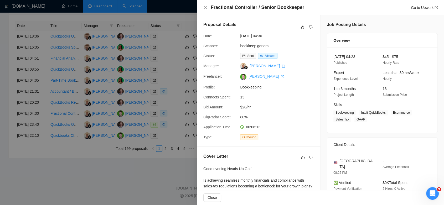
click at [255, 75] on link "[PERSON_NAME]" at bounding box center [266, 76] width 35 height 4
click at [142, 90] on div at bounding box center [222, 102] width 444 height 205
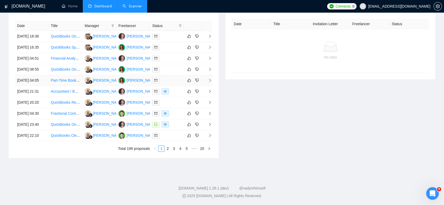
click at [139, 86] on td "[PERSON_NAME]" at bounding box center [133, 80] width 34 height 11
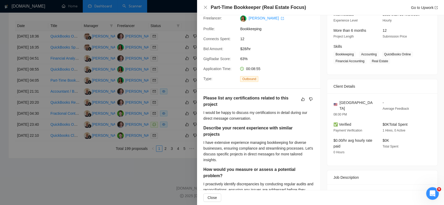
scroll to position [29, 0]
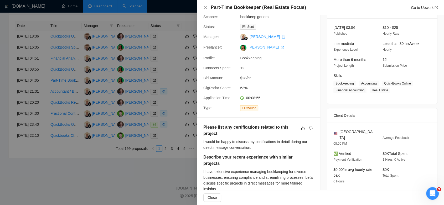
click at [250, 48] on link "[PERSON_NAME]" at bounding box center [266, 47] width 35 height 4
click at [144, 114] on div at bounding box center [222, 102] width 444 height 205
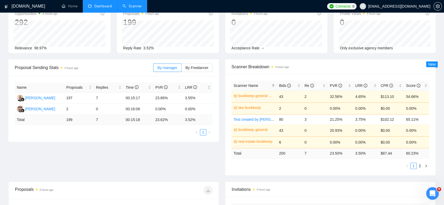
scroll to position [4, 0]
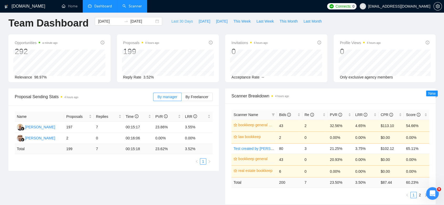
click at [174, 24] on span "Last 30 Days" at bounding box center [182, 21] width 22 height 6
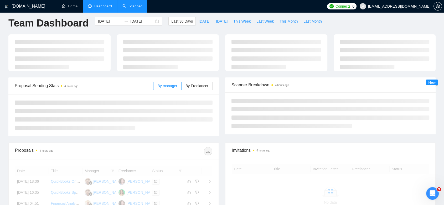
type input "[DATE]"
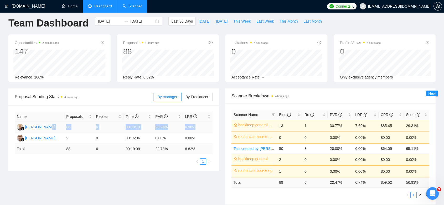
drag, startPoint x: 203, startPoint y: 125, endPoint x: 61, endPoint y: 125, distance: 141.4
click at [61, 125] on tr "[PERSON_NAME] 86 6 00:19:13 23.26% 6.98%" at bounding box center [114, 127] width 198 height 11
copy tr "86 6 00:19:13 23.26% 6.98%"
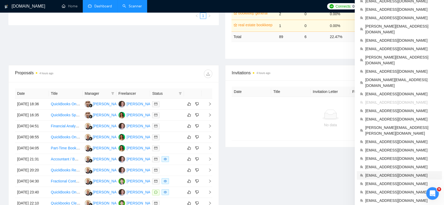
scroll to position [208, 0]
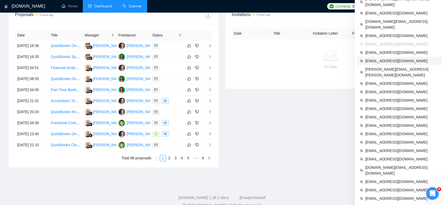
click at [394, 58] on span "[EMAIL_ADDRESS][DOMAIN_NAME]" at bounding box center [402, 61] width 74 height 6
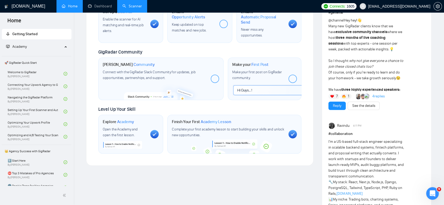
scroll to position [244, 0]
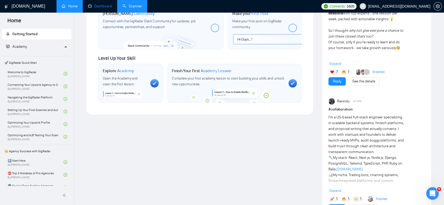
click at [107, 5] on link "Dashboard" at bounding box center [100, 6] width 24 height 4
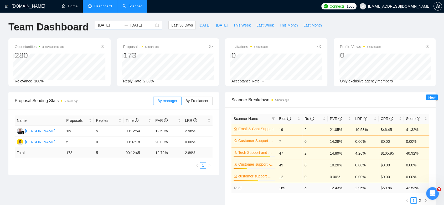
click at [153, 25] on div "[DATE] [DATE]" at bounding box center [128, 25] width 67 height 8
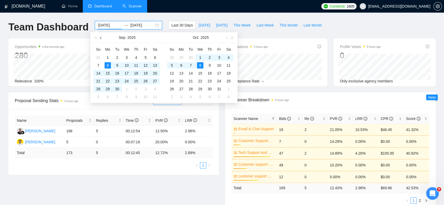
click at [101, 37] on span "button" at bounding box center [101, 38] width 3 height 3
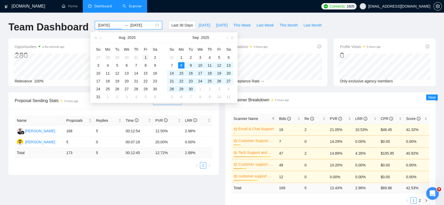
type input "[DATE]"
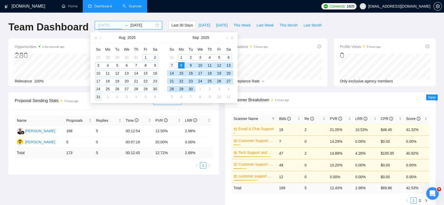
click at [146, 55] on div "1" at bounding box center [145, 57] width 6 height 6
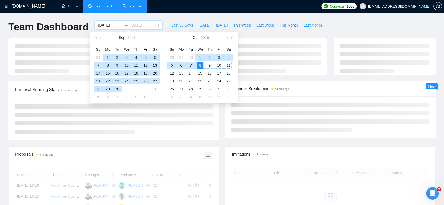
type input "[DATE]"
click at [202, 67] on div "8" at bounding box center [200, 65] width 6 height 6
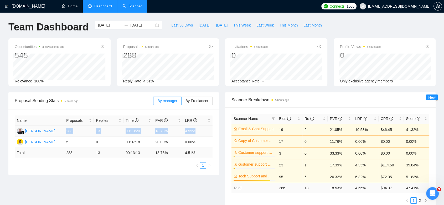
drag, startPoint x: 199, startPoint y: 131, endPoint x: 66, endPoint y: 131, distance: 133.0
click at [66, 131] on tr "[PERSON_NAME] 283 13 00:13:20 18.73% 4.59%" at bounding box center [114, 131] width 198 height 11
copy tr "283 13 00:13:20 18.73% 4.59%"
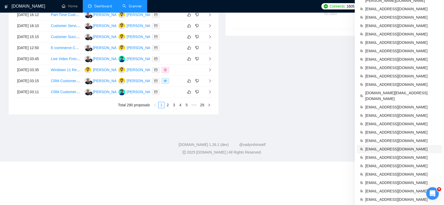
scroll to position [234, 0]
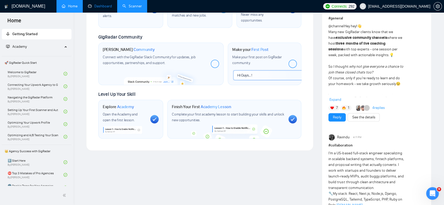
scroll to position [244, 0]
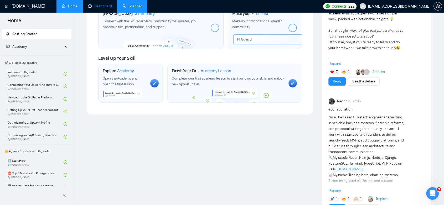
click at [111, 5] on link "Dashboard" at bounding box center [100, 6] width 24 height 4
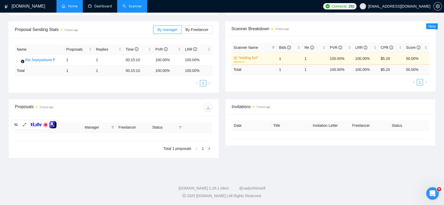
type input "[DATE]"
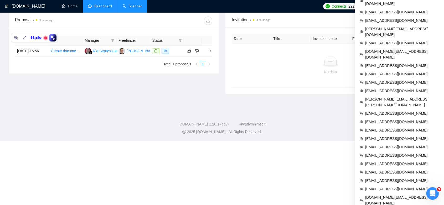
scroll to position [244, 0]
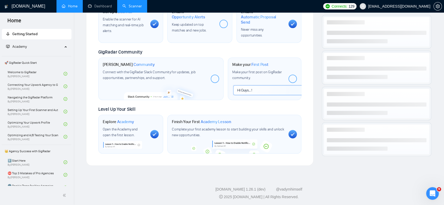
scroll to position [244, 0]
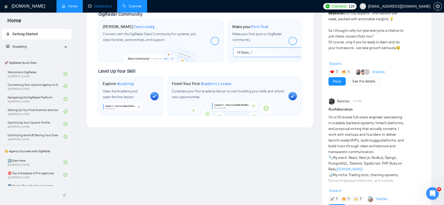
click at [95, 6] on link "Dashboard" at bounding box center [100, 6] width 24 height 4
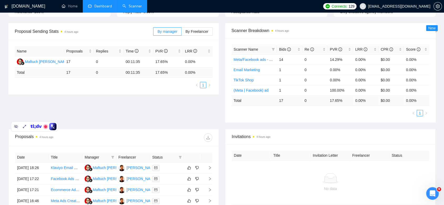
scroll to position [250, 0]
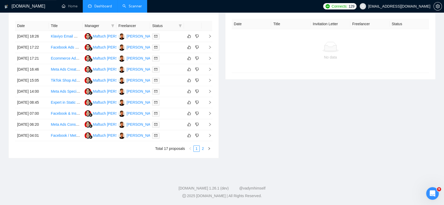
click at [204, 148] on link "2" at bounding box center [203, 149] width 6 height 6
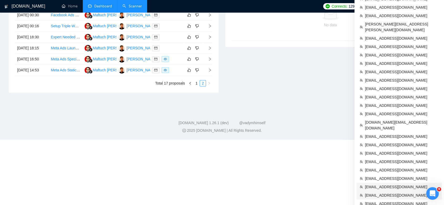
scroll to position [244, 0]
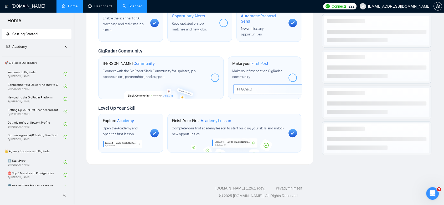
scroll to position [244, 0]
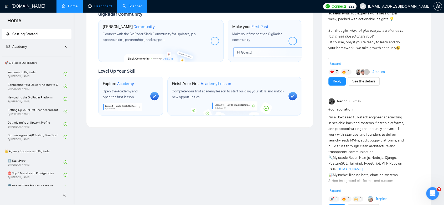
click at [105, 7] on link "Dashboard" at bounding box center [100, 6] width 24 height 4
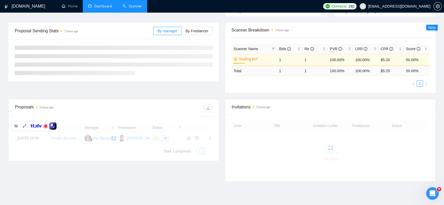
scroll to position [71, 0]
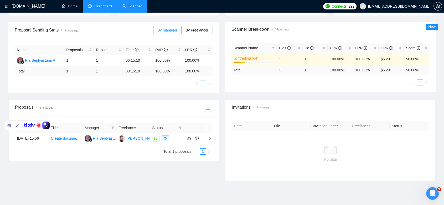
drag, startPoint x: 29, startPoint y: 128, endPoint x: 17, endPoint y: 217, distance: 89.1
click at [17, 135] on html "[DOMAIN_NAME] Home Dashboard Scanner Connects: 292 [EMAIL_ADDRESS][DOMAIN_NAME]…" at bounding box center [222, 31] width 444 height 205
drag, startPoint x: 21, startPoint y: 127, endPoint x: 191, endPoint y: 81, distance: 176.0
click at [364, 28] on body "[DOMAIN_NAME] Home Dashboard Scanner Connects: 292 [EMAIL_ADDRESS][DOMAIN_NAME]…" at bounding box center [222, 31] width 444 height 205
drag, startPoint x: 21, startPoint y: 124, endPoint x: 25, endPoint y: 140, distance: 16.8
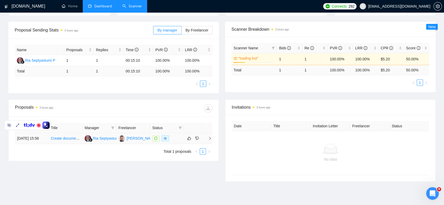
click at [16, 135] on body "[DOMAIN_NAME] Home Dashboard Scanner Connects: 292 [EMAIL_ADDRESS][DOMAIN_NAME]…" at bounding box center [222, 31] width 444 height 205
drag, startPoint x: 21, startPoint y: 128, endPoint x: 35, endPoint y: 124, distance: 14.8
click at [35, 124] on div at bounding box center [27, 125] width 46 height 9
drag, startPoint x: 25, startPoint y: 125, endPoint x: 399, endPoint y: 93, distance: 375.3
click at [399, 93] on body "[DOMAIN_NAME] Home Dashboard Scanner Connects: 292 [EMAIL_ADDRESS][DOMAIN_NAME]…" at bounding box center [222, 31] width 444 height 205
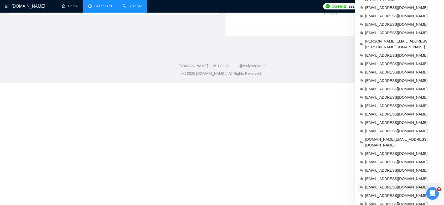
scroll to position [244, 0]
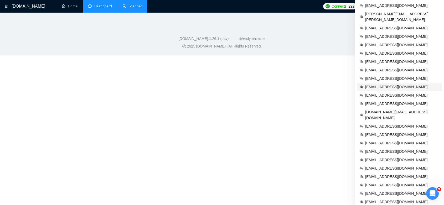
click at [390, 84] on span "[EMAIL_ADDRESS][DOMAIN_NAME]" at bounding box center [402, 87] width 74 height 6
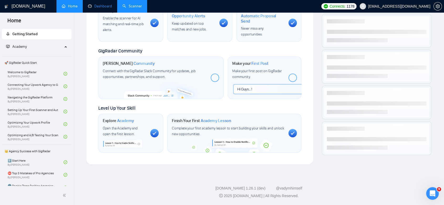
click at [105, 6] on link "Dashboard" at bounding box center [100, 6] width 24 height 4
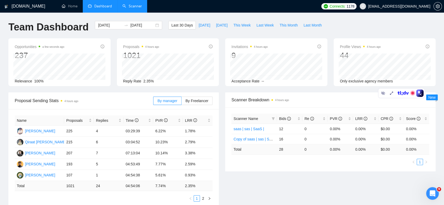
click at [131, 8] on link "Scanner" at bounding box center [131, 6] width 19 height 4
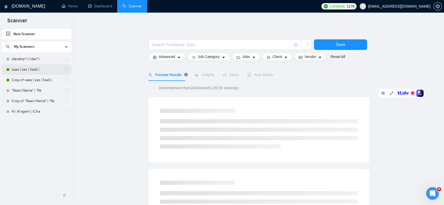
click at [42, 71] on link "saas | sas | SaaS |" at bounding box center [37, 69] width 50 height 11
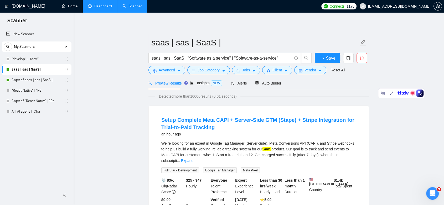
click at [99, 8] on link "Dashboard" at bounding box center [100, 6] width 24 height 4
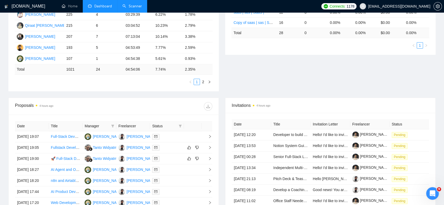
scroll to position [88, 0]
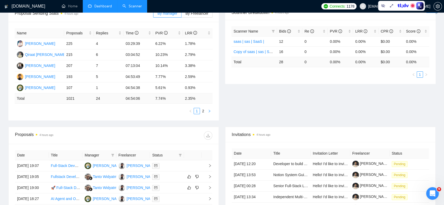
click at [209, 112] on icon "right" at bounding box center [209, 111] width 3 height 3
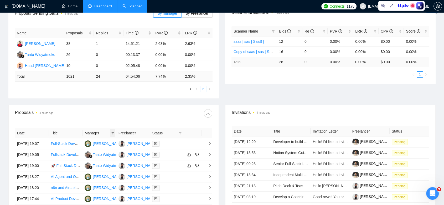
click at [112, 134] on icon "filter" at bounding box center [112, 133] width 3 height 3
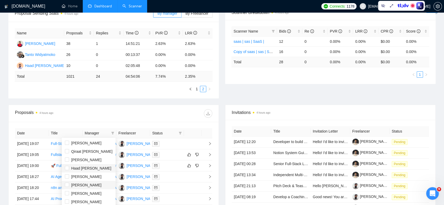
scroll to position [17, 0]
click at [66, 190] on input "checkbox" at bounding box center [67, 193] width 4 height 4
checkbox input "true"
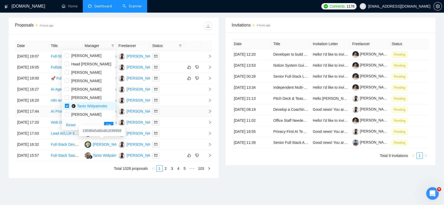
click at [109, 127] on div "1959845460481839958" at bounding box center [102, 130] width 46 height 11
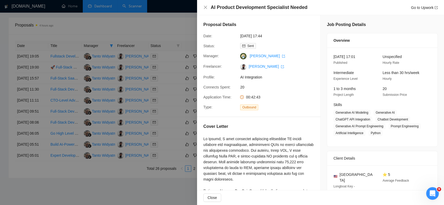
click at [182, 20] on div at bounding box center [222, 102] width 444 height 205
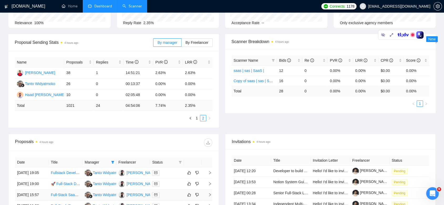
scroll to position [204, 0]
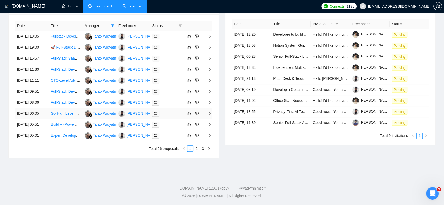
click at [202, 152] on link "3" at bounding box center [203, 149] width 6 height 6
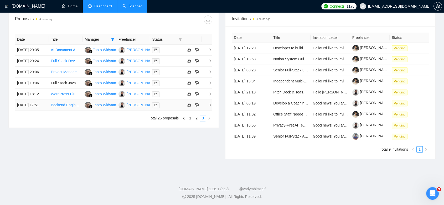
scroll to position [6, 0]
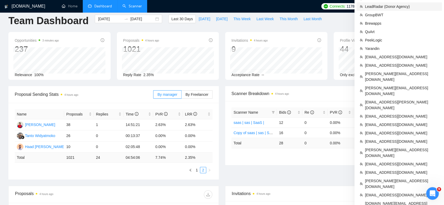
click at [407, 8] on span "LeadRadar (Donor Agency)" at bounding box center [402, 7] width 74 height 6
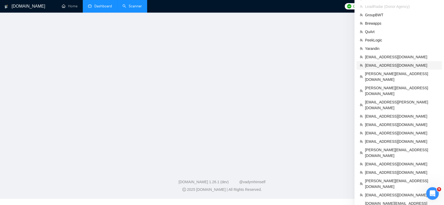
click at [437, 22] on div "[DOMAIN_NAME] Home Dashboard Scanner Connects: 1 LeadRadar (Donor Agency) [DOMA…" at bounding box center [222, 96] width 444 height 205
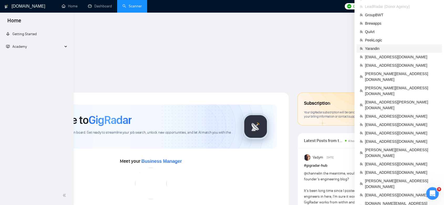
scroll to position [80, 0]
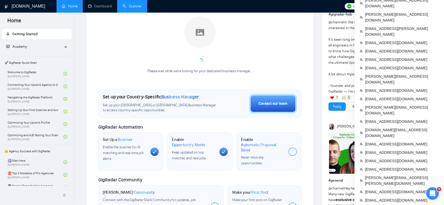
click at [414, 6] on span "LeadRadar (Donor Agency)" at bounding box center [408, 6] width 45 height 0
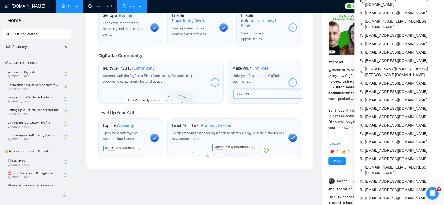
scroll to position [233, 0]
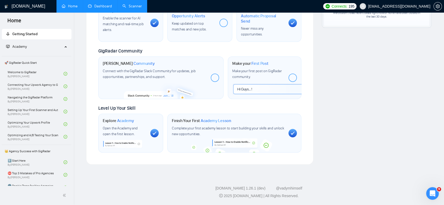
click at [110, 8] on link "Dashboard" at bounding box center [100, 6] width 24 height 4
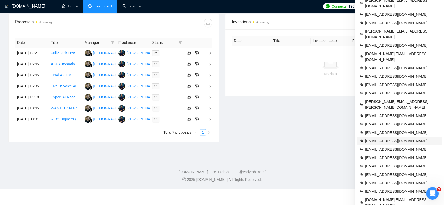
scroll to position [185, 0]
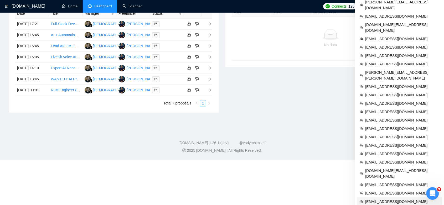
click at [397, 190] on span "[EMAIL_ADDRESS][DOMAIN_NAME]" at bounding box center [402, 202] width 74 height 6
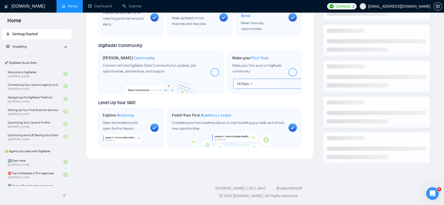
scroll to position [197, 0]
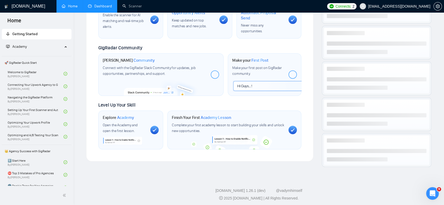
click at [106, 4] on link "Dashboard" at bounding box center [100, 6] width 24 height 4
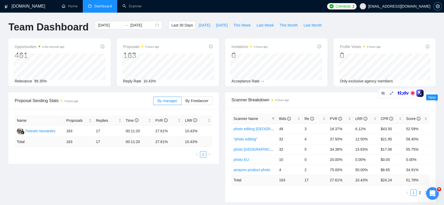
click at [439, 6] on icon "setting" at bounding box center [438, 6] width 4 height 4
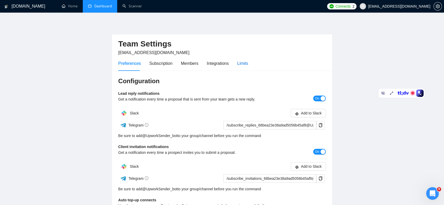
click at [246, 63] on div "Limits" at bounding box center [242, 63] width 11 height 7
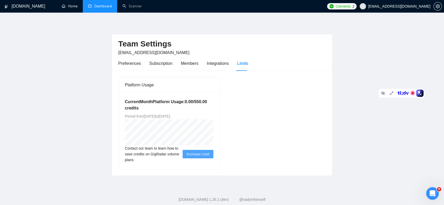
click at [97, 4] on link "Dashboard" at bounding box center [100, 6] width 24 height 4
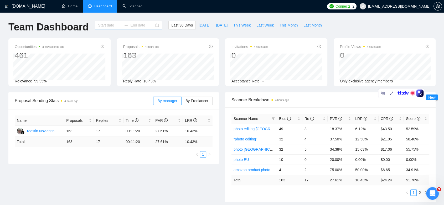
type input "[DATE]"
click at [151, 25] on div "[DATE] [DATE]" at bounding box center [128, 25] width 67 height 8
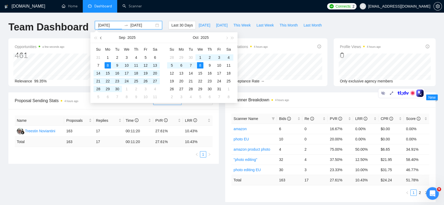
click at [101, 37] on span "button" at bounding box center [101, 38] width 3 height 3
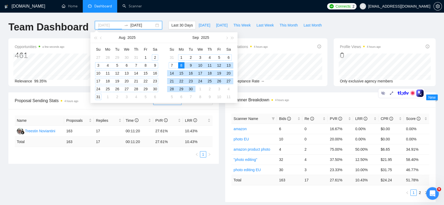
type input "[DATE]"
click at [181, 64] on div "8" at bounding box center [181, 65] width 6 height 6
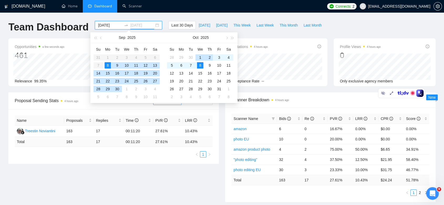
type input "[DATE]"
drag, startPoint x: 200, startPoint y: 63, endPoint x: 225, endPoint y: 42, distance: 32.1
click at [200, 63] on div "8" at bounding box center [200, 65] width 6 height 6
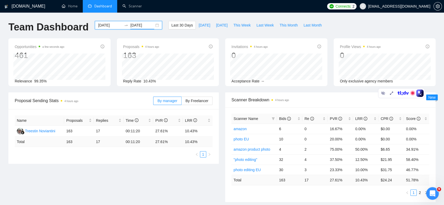
click at [154, 25] on div "[DATE] [DATE]" at bounding box center [128, 25] width 67 height 8
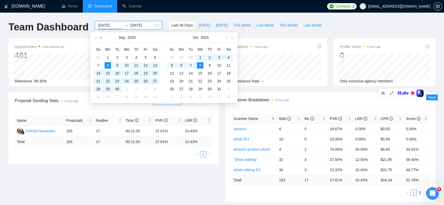
click at [101, 37] on span "button" at bounding box center [101, 38] width 3 height 3
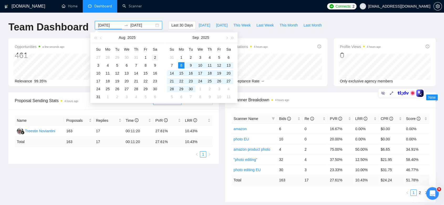
type input "[DATE]"
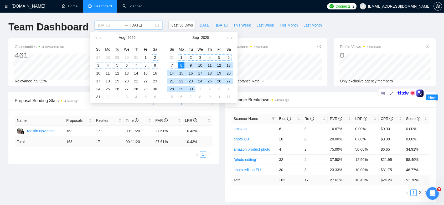
click at [153, 56] on div "2" at bounding box center [155, 57] width 6 height 6
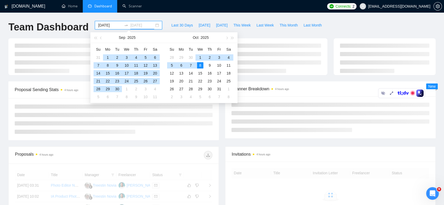
type input "[DATE]"
click at [200, 65] on div "8" at bounding box center [200, 65] width 6 height 6
